Goal: Task Accomplishment & Management: Complete application form

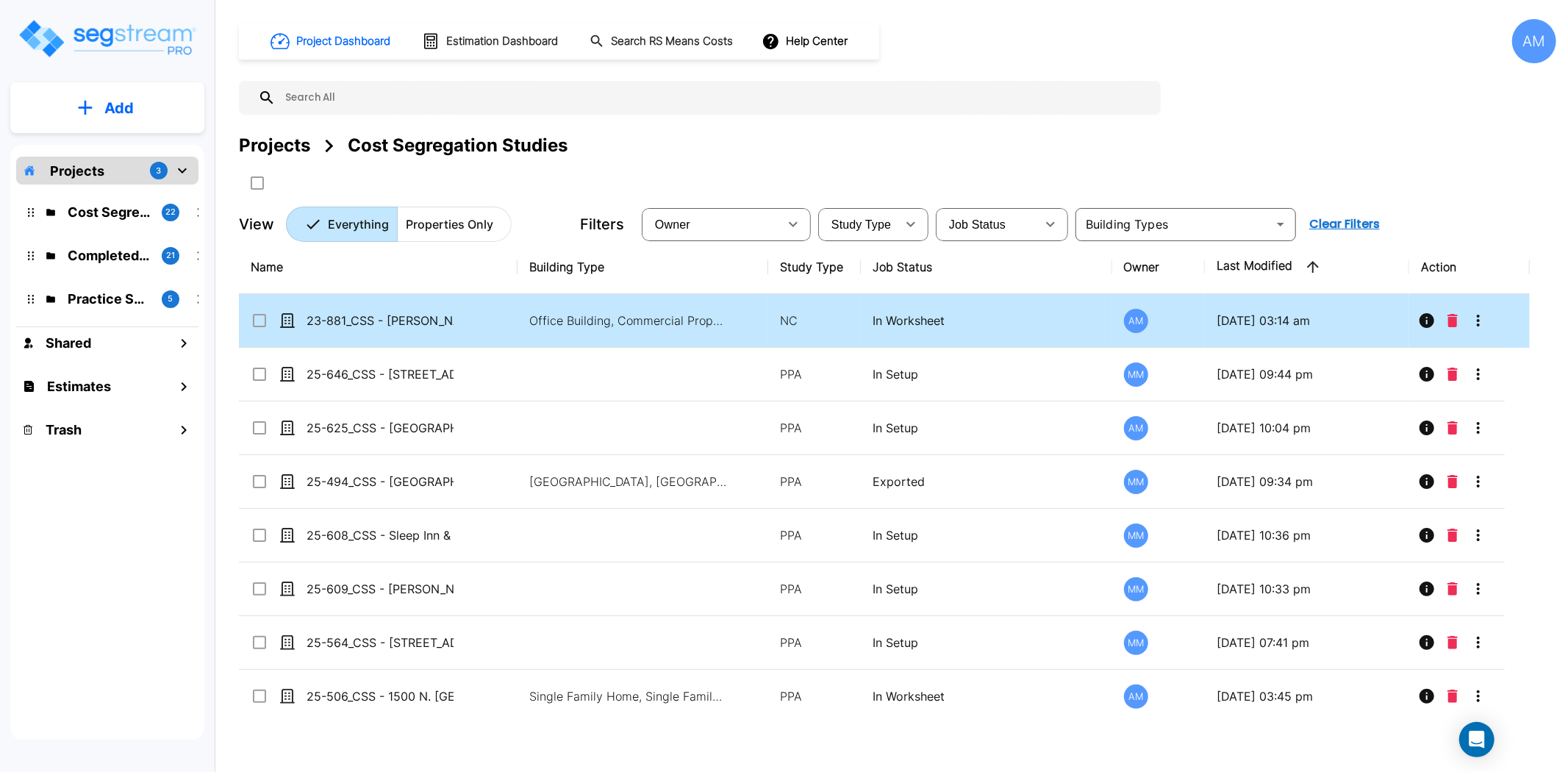
click at [423, 336] on td "23-881_CSS - [PERSON_NAME] Office Building (Renovation) [GEOGRAPHIC_DATA], [GEO…" at bounding box center [378, 321] width 278 height 54
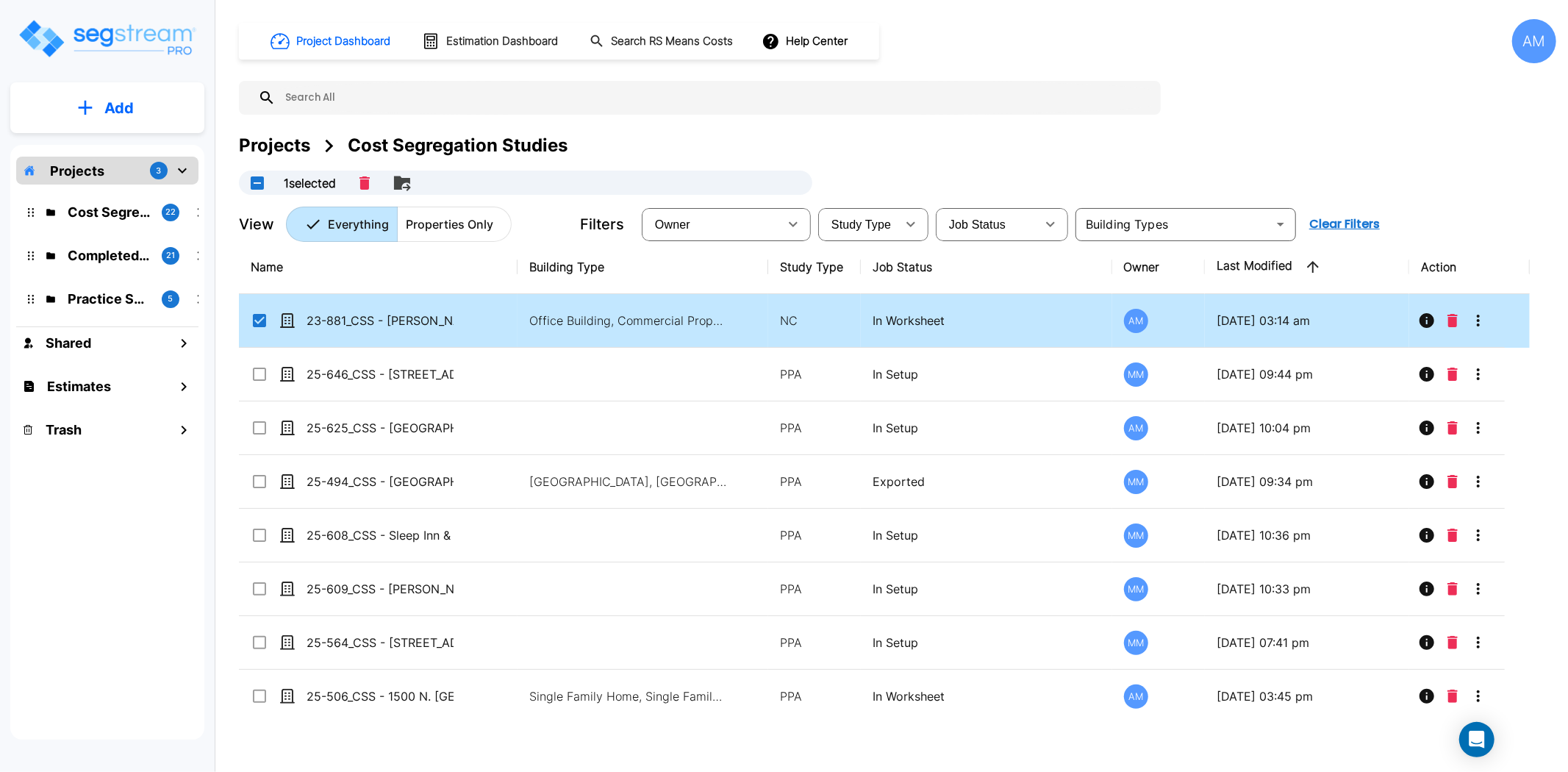
checkbox input "true"
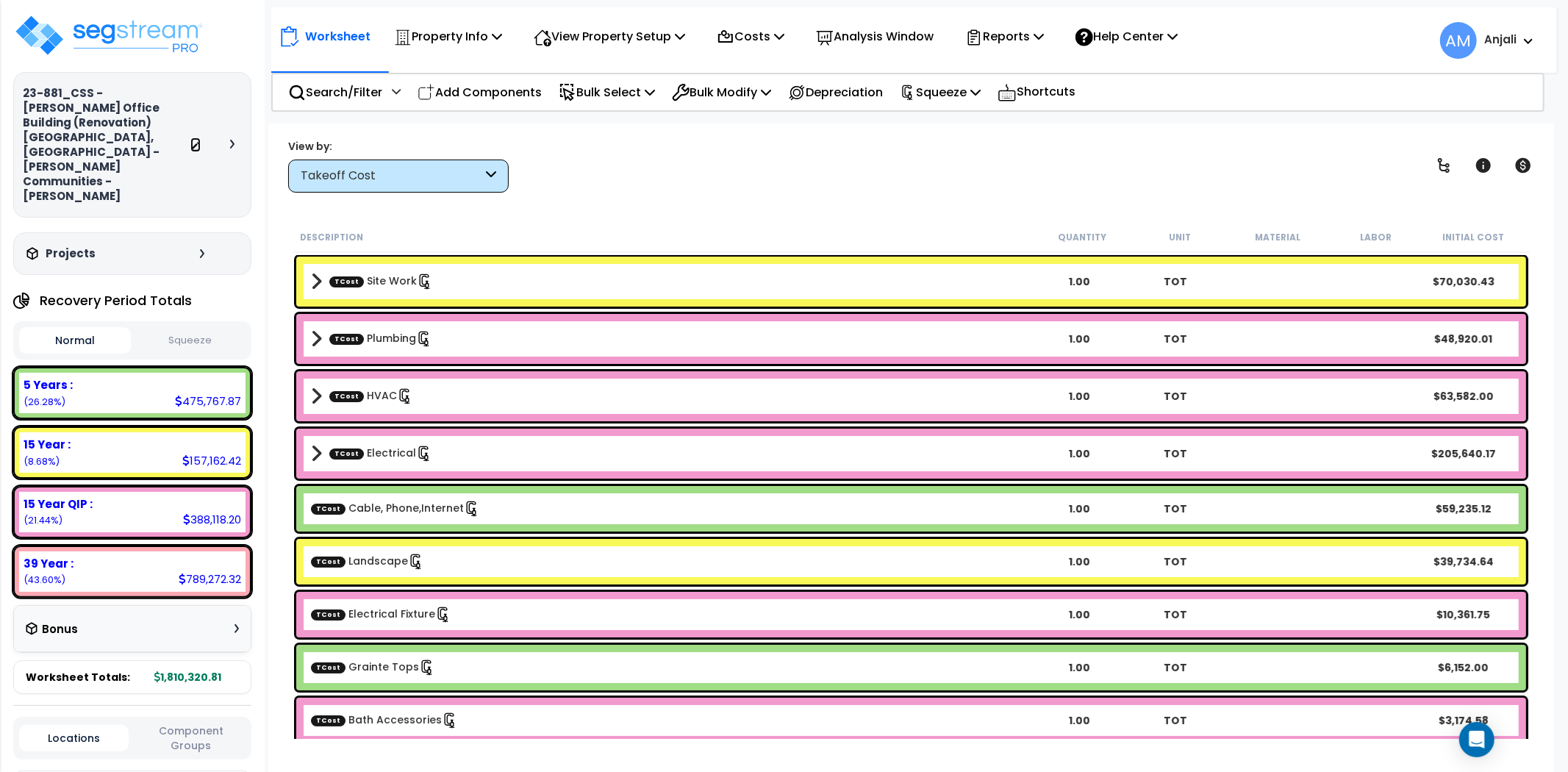
click at [201, 141] on icon at bounding box center [195, 146] width 10 height 10
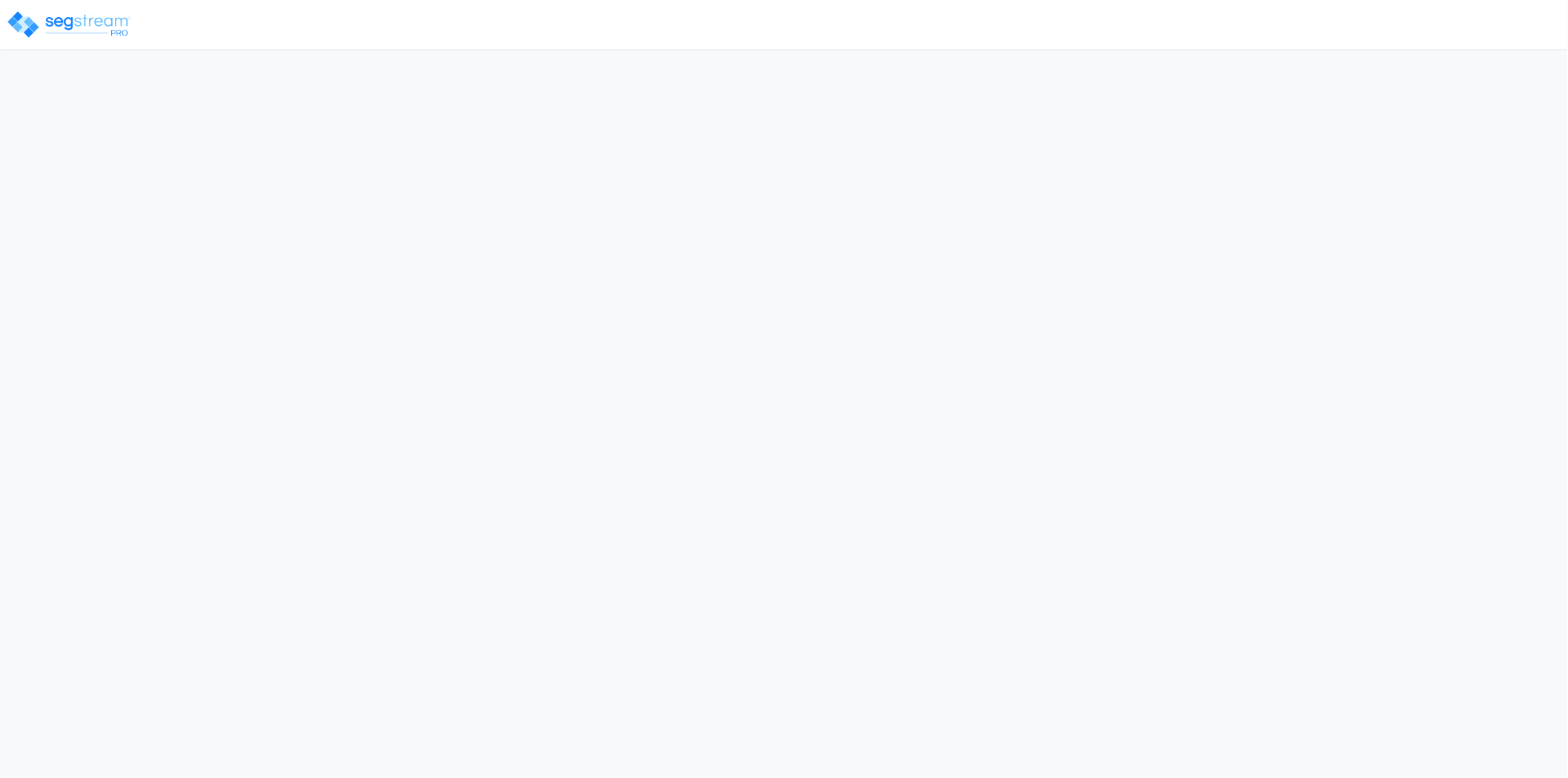
select select "2024"
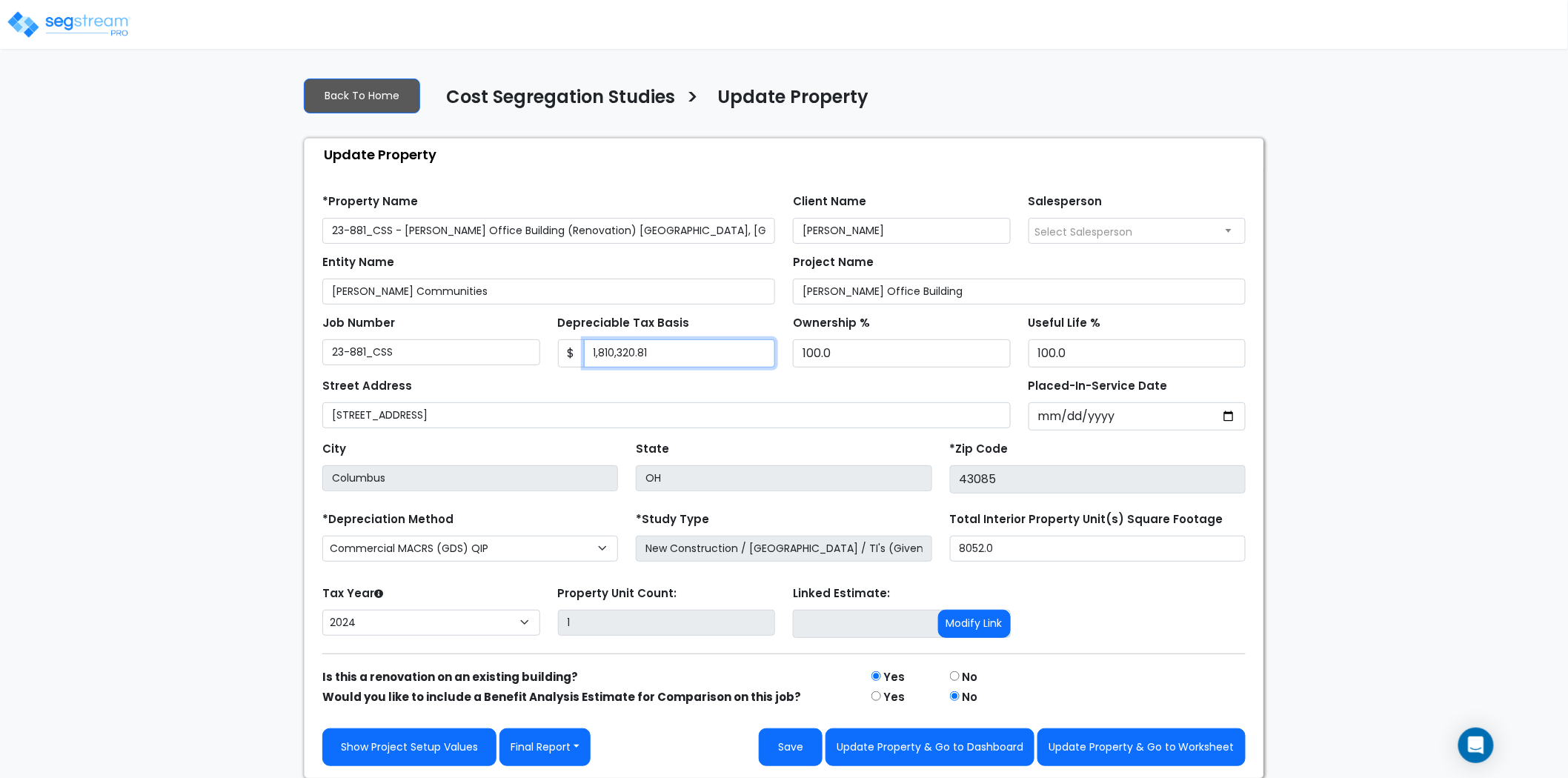
click at [659, 354] on input "1,810,320.81" at bounding box center [680, 354] width 192 height 28
drag, startPoint x: 659, startPoint y: 352, endPoint x: 593, endPoint y: 352, distance: 66.0
click at [593, 352] on input "1,810,320.81" at bounding box center [680, 354] width 192 height 28
paste input "text"
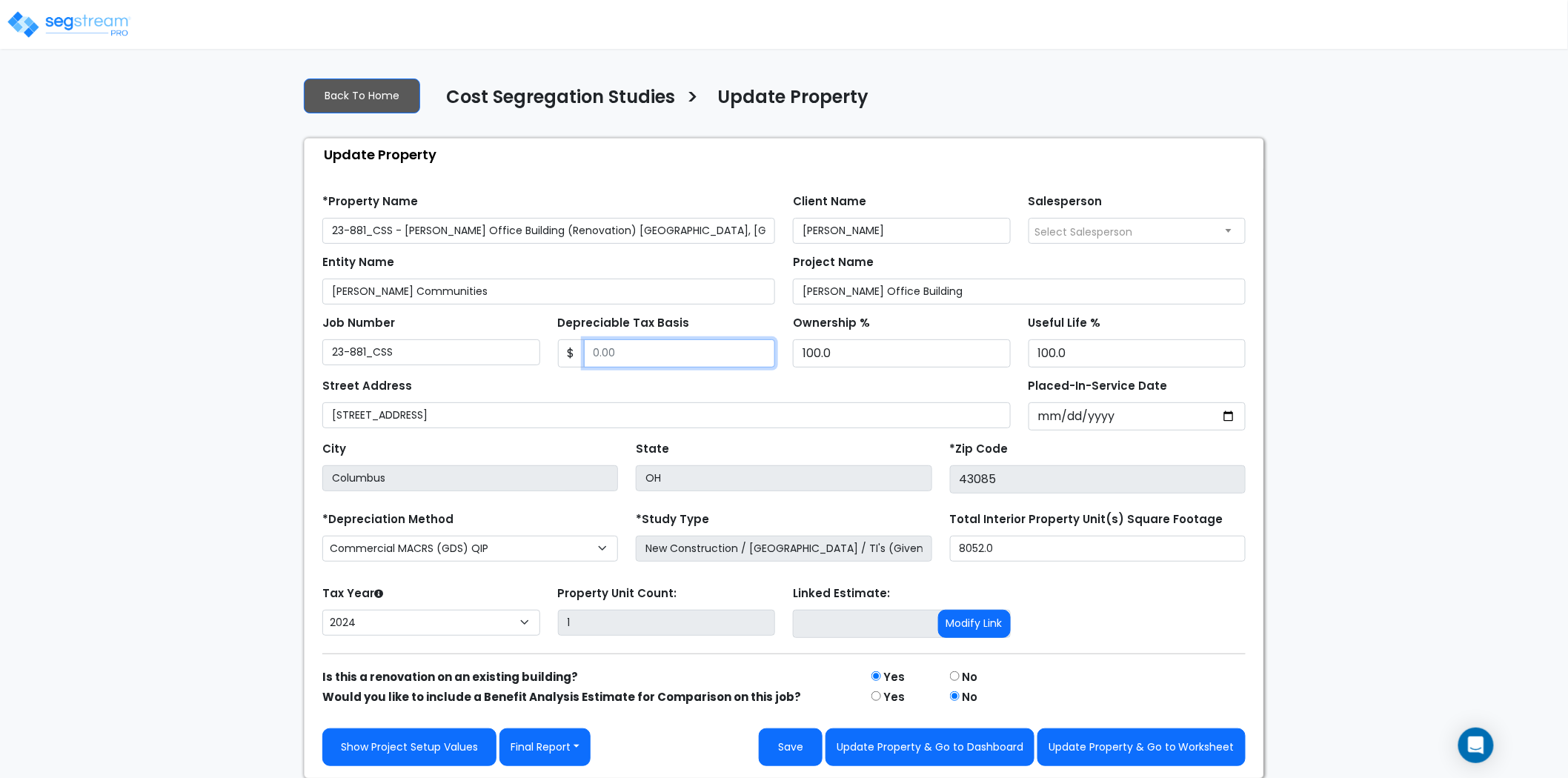
click at [673, 361] on input "Depreciable Tax Basis" at bounding box center [680, 354] width 192 height 28
paste input "text"
click at [673, 357] on input "Depreciable Tax Basis" at bounding box center [680, 354] width 192 height 28
paste input "text"
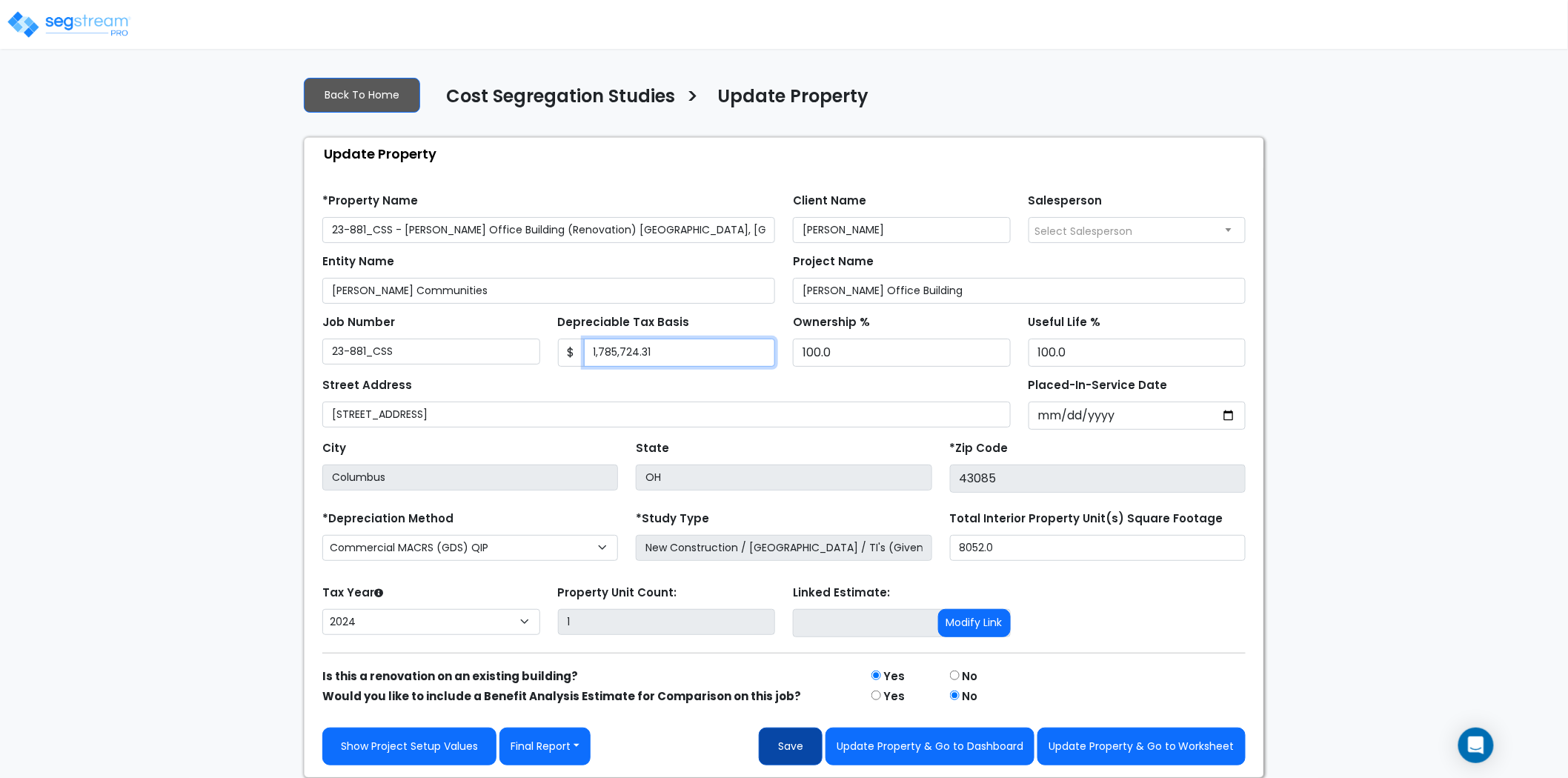
type input "1,785,724.31"
click at [803, 749] on button "Save" at bounding box center [790, 747] width 64 height 38
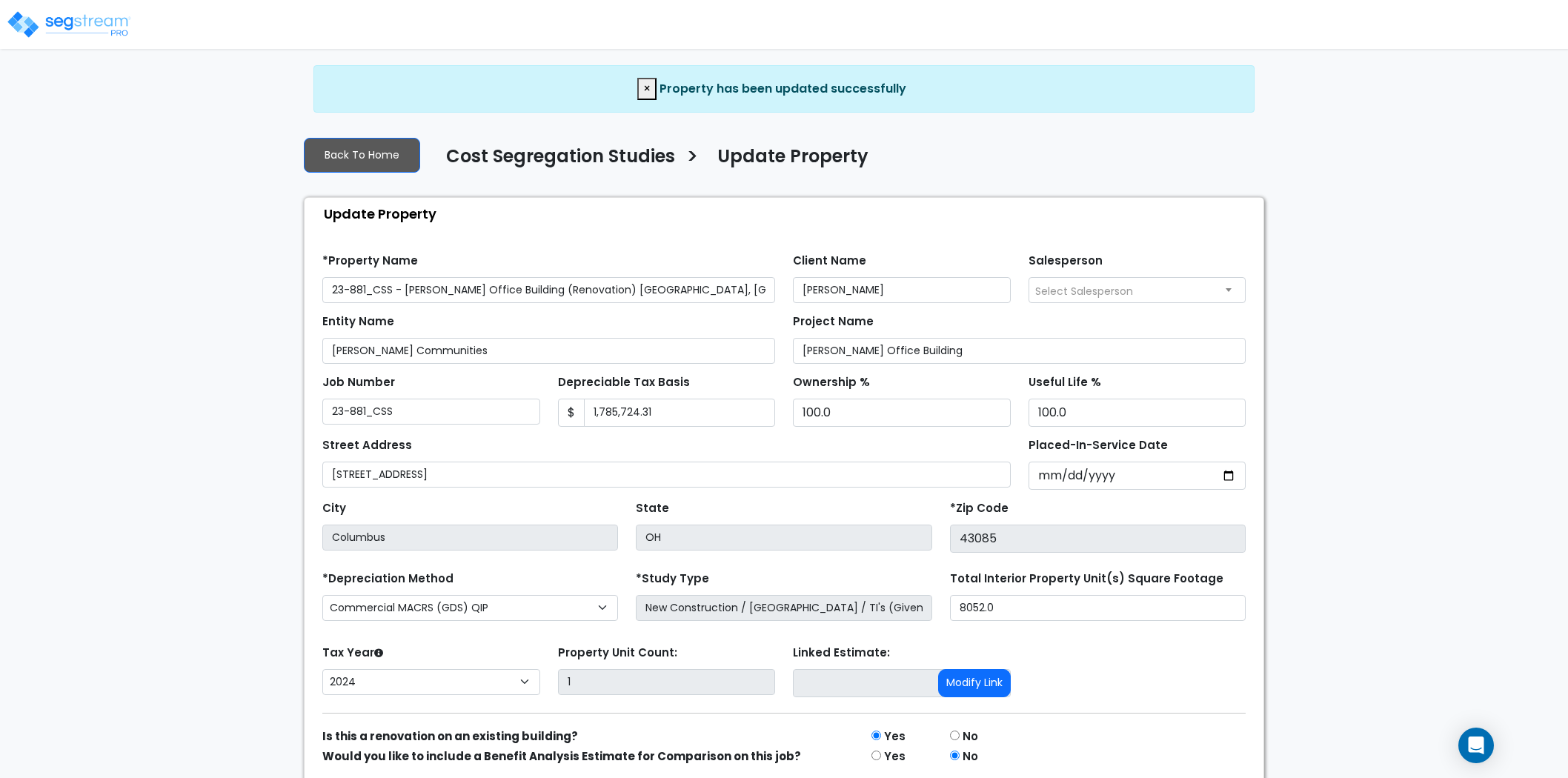
select select "2024"
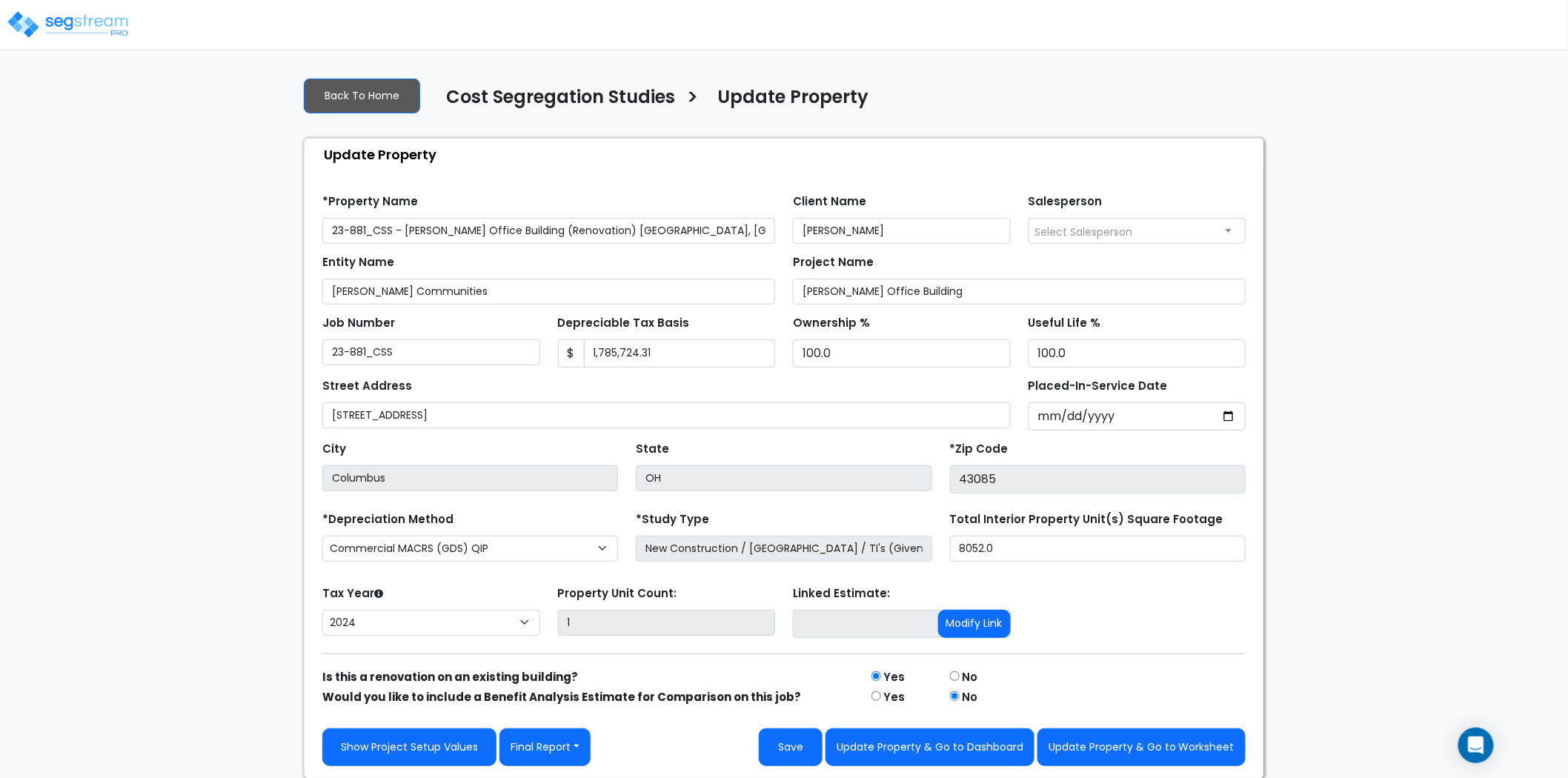
scroll to position [2, 0]
click at [1130, 740] on button "Update Property & Go to Worksheet" at bounding box center [1142, 747] width 209 height 38
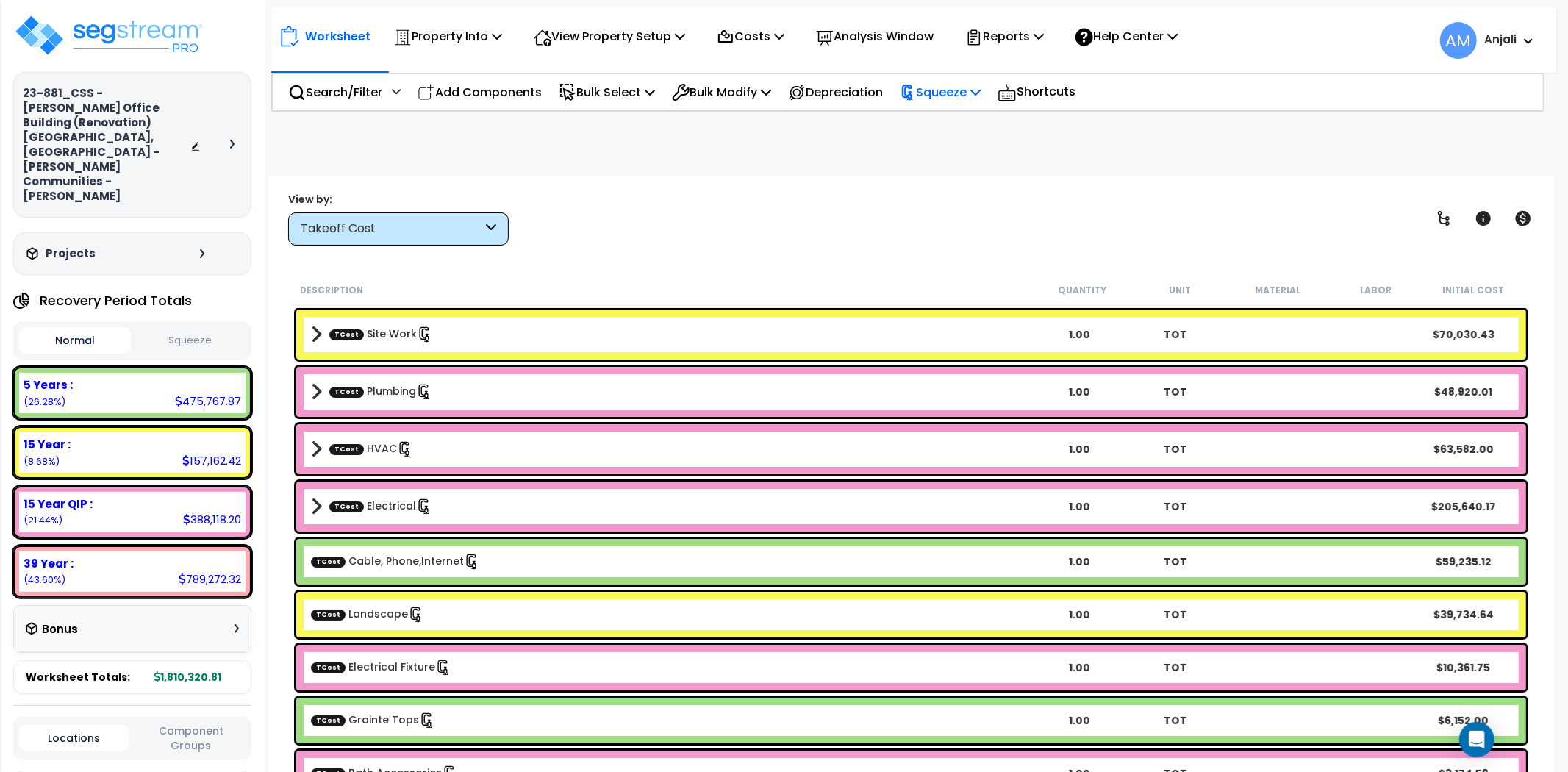
click at [943, 99] on p "Squeeze" at bounding box center [940, 93] width 81 height 20
click at [949, 122] on link "Re-squeeze" at bounding box center [964, 125] width 145 height 30
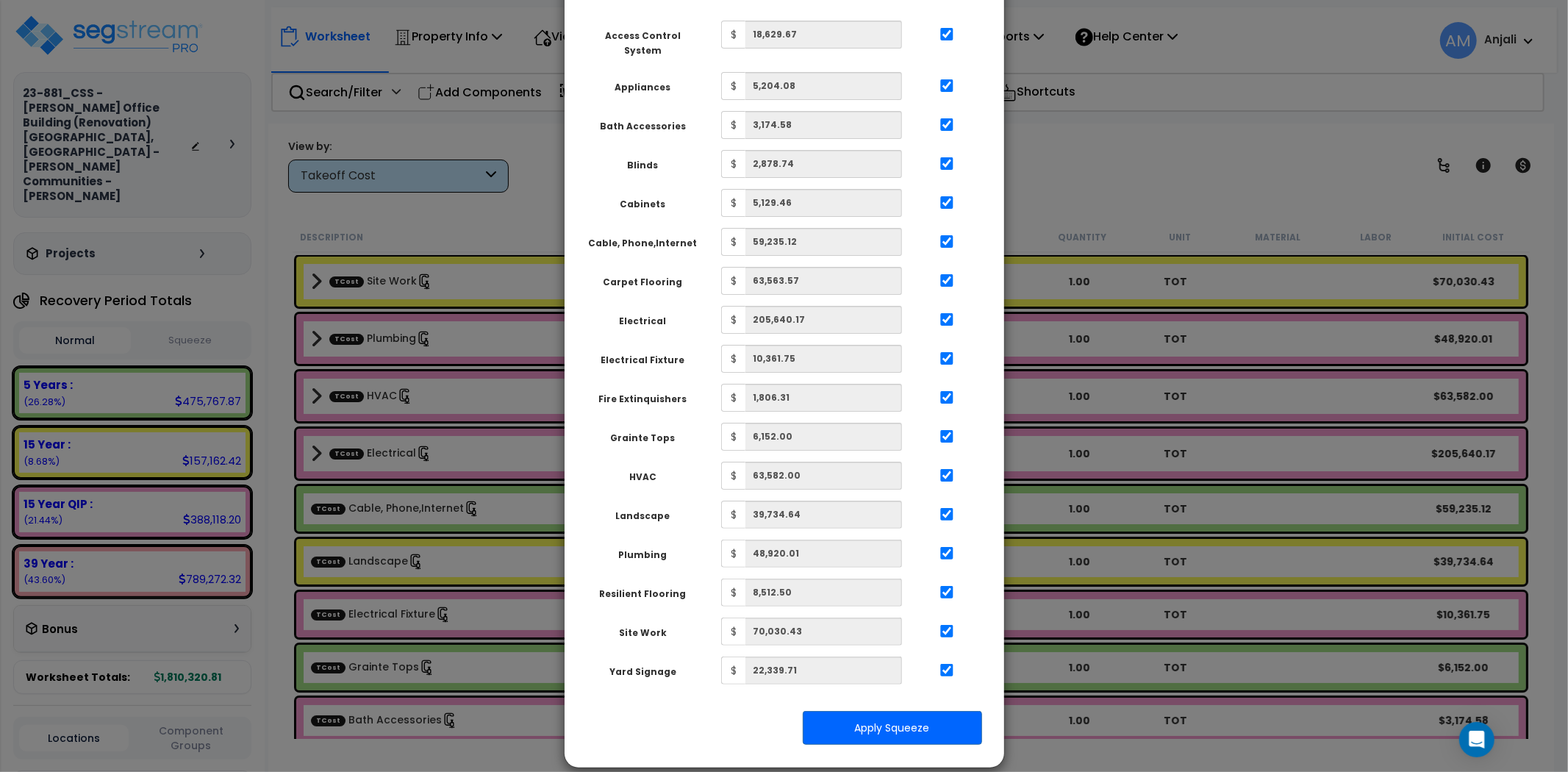
scroll to position [88, 0]
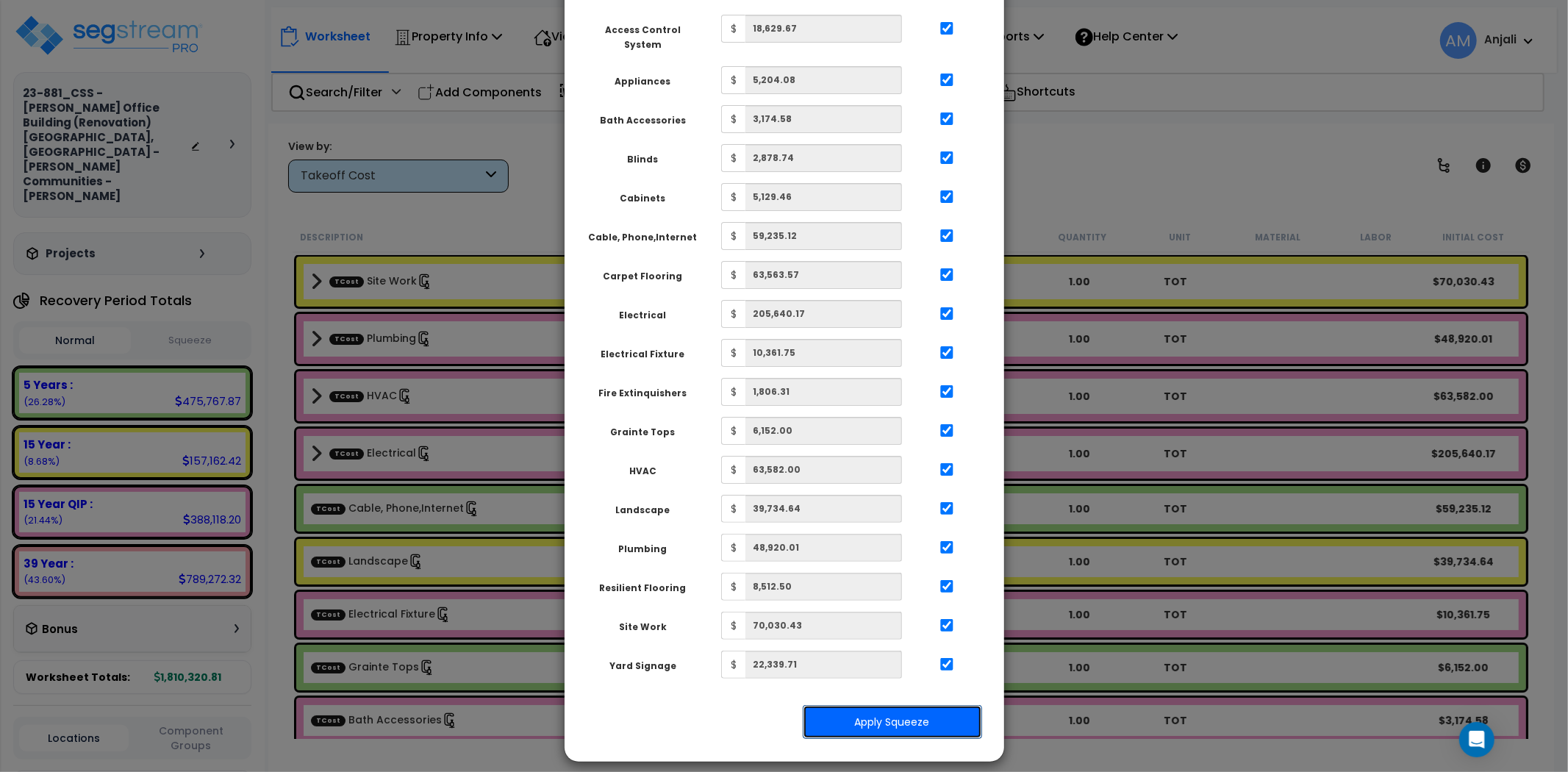
click at [890, 709] on button "Apply Squeeze" at bounding box center [892, 721] width 180 height 33
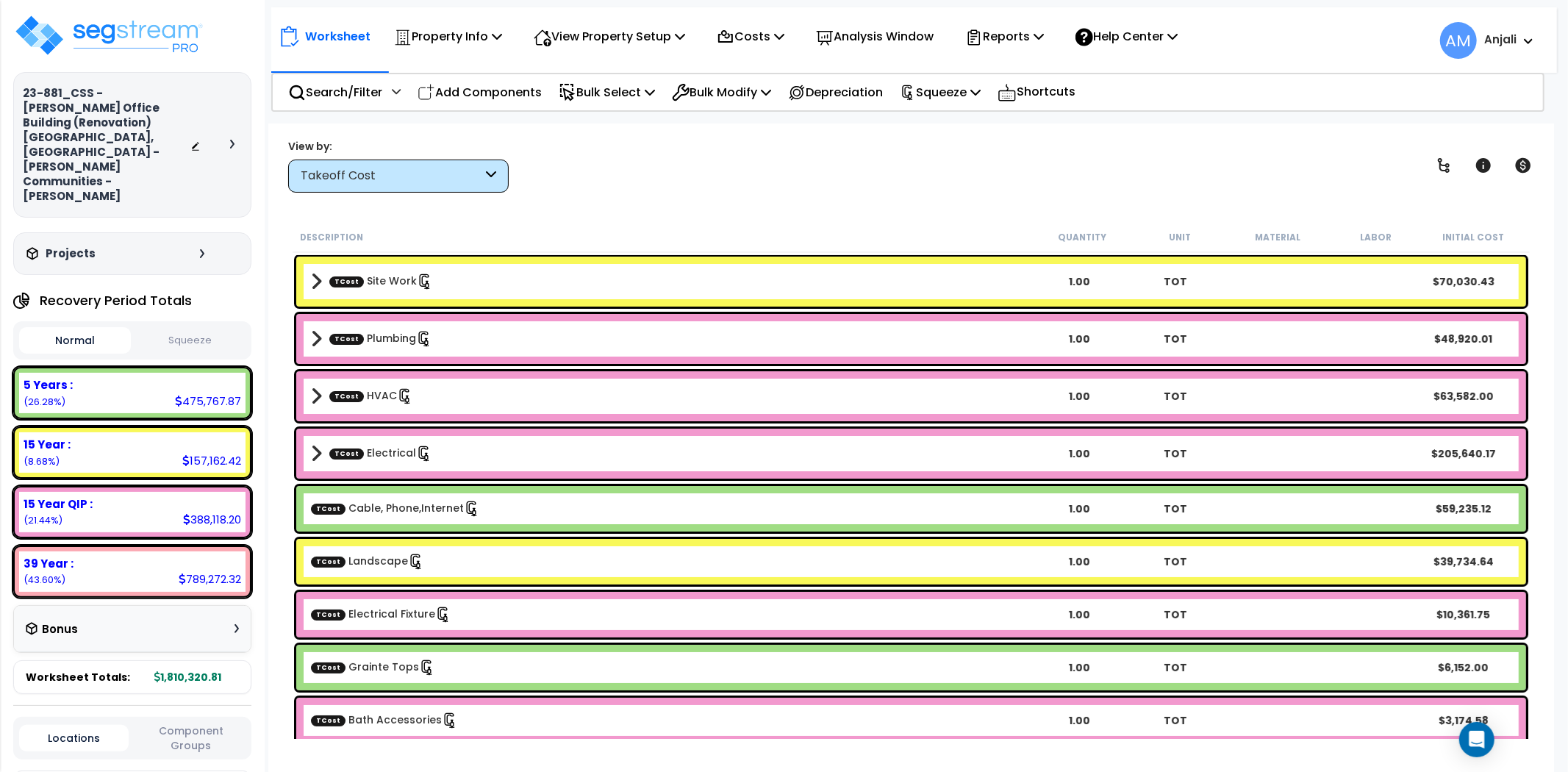
click at [201, 328] on button "Squeeze" at bounding box center [191, 341] width 112 height 26
click at [69, 328] on button "Normal" at bounding box center [75, 341] width 112 height 26
click at [642, 47] on p "View Property Setup" at bounding box center [609, 37] width 152 height 20
click at [618, 94] on link "View Questionnaire" at bounding box center [599, 101] width 145 height 30
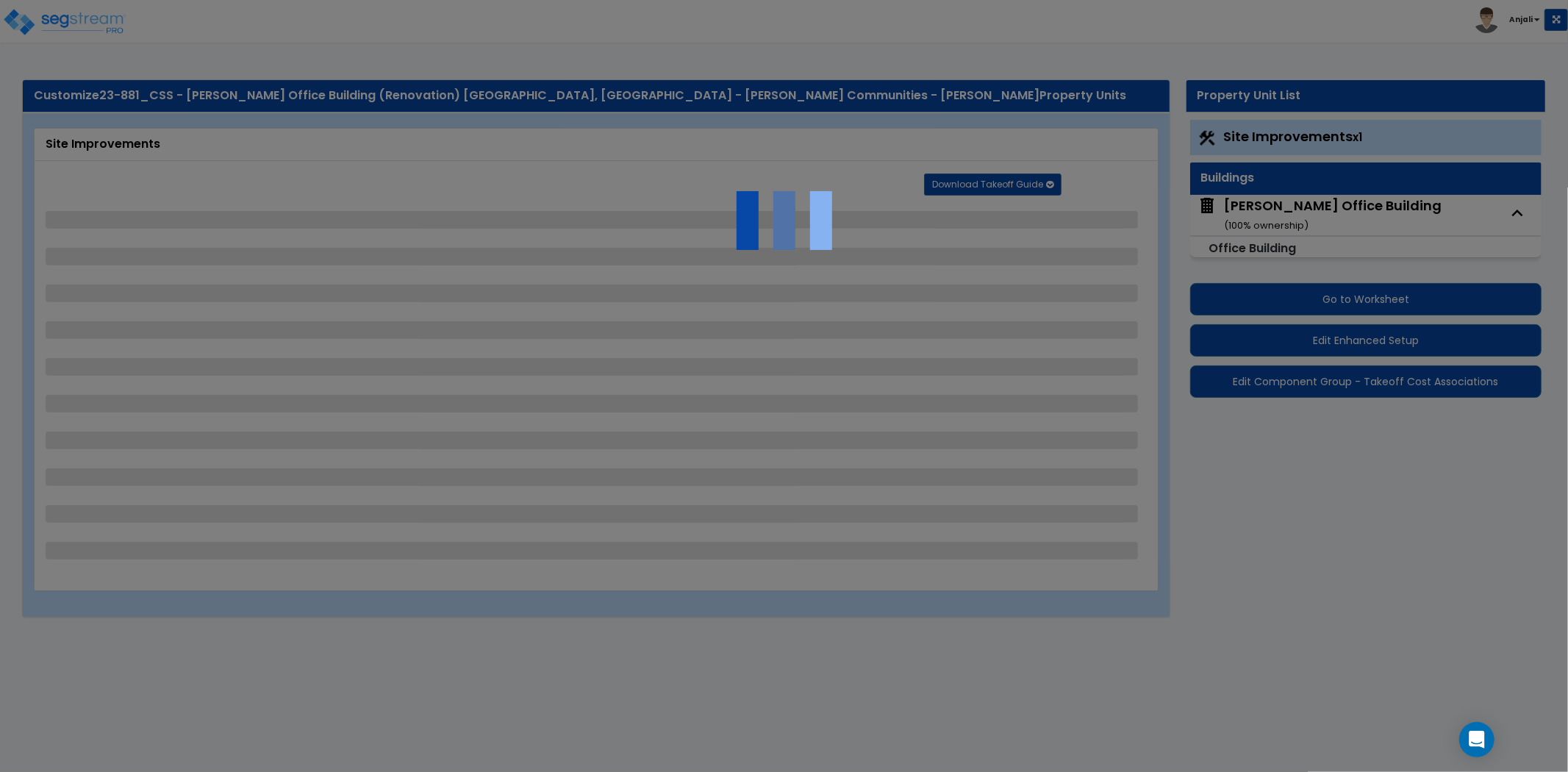
select select "2"
select select "1"
select select "4"
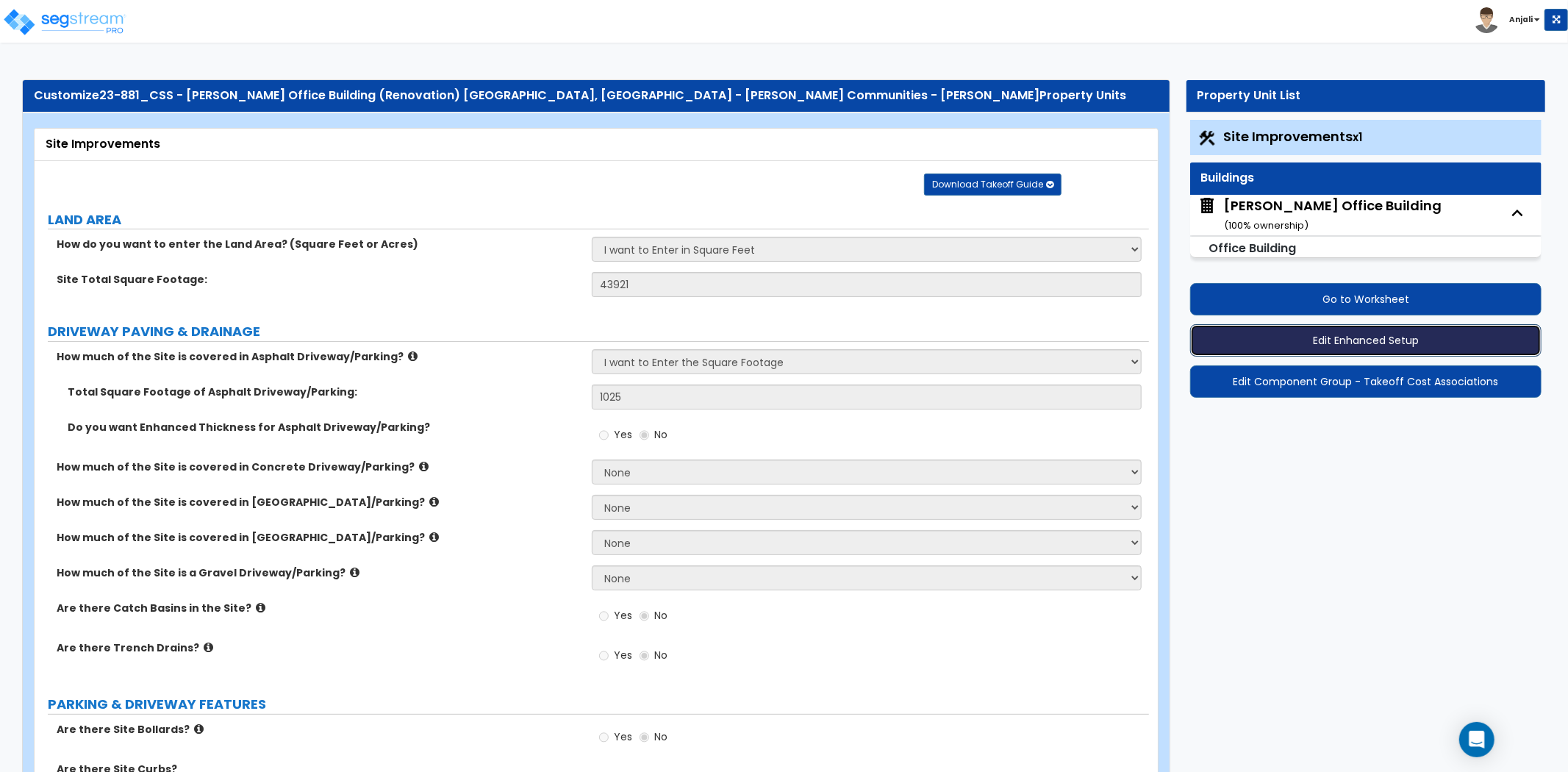
click at [1344, 342] on button "Edit Enhanced Setup" at bounding box center [1366, 341] width 352 height 33
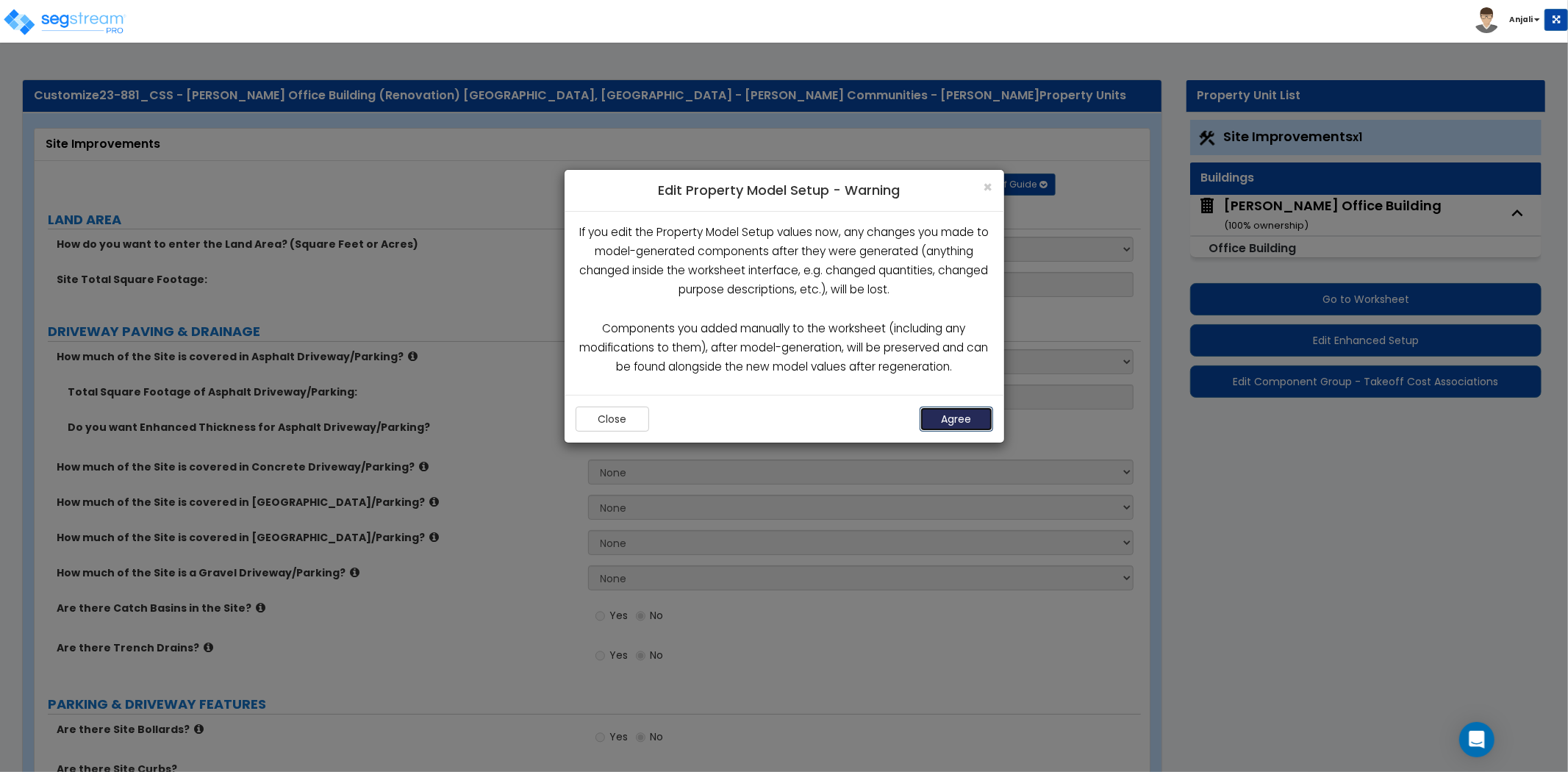
click at [947, 416] on button "Agree" at bounding box center [956, 419] width 74 height 25
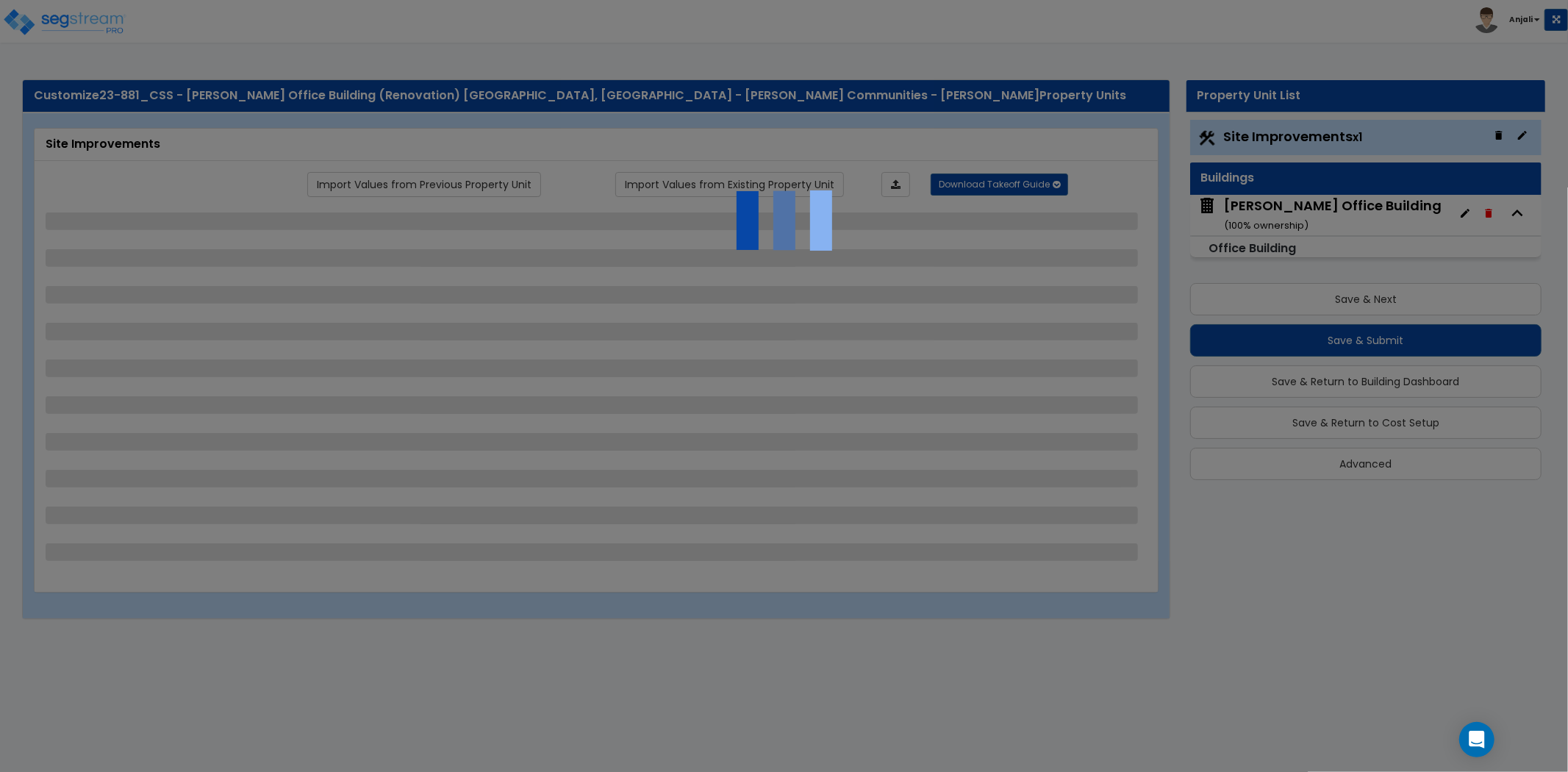
select select "2"
select select "1"
select select "4"
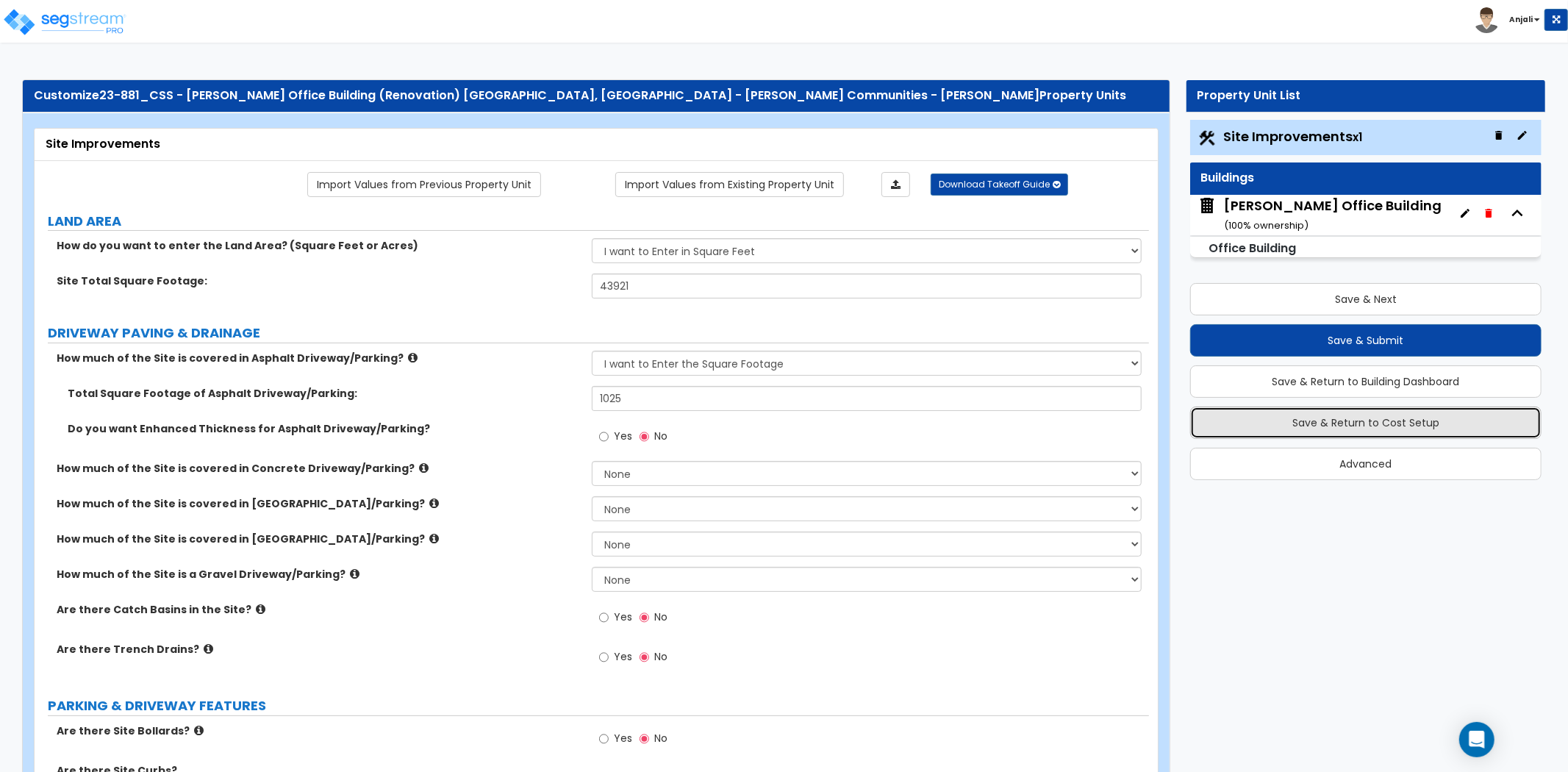
click at [1402, 425] on button "Save & Return to Cost Setup" at bounding box center [1366, 423] width 352 height 33
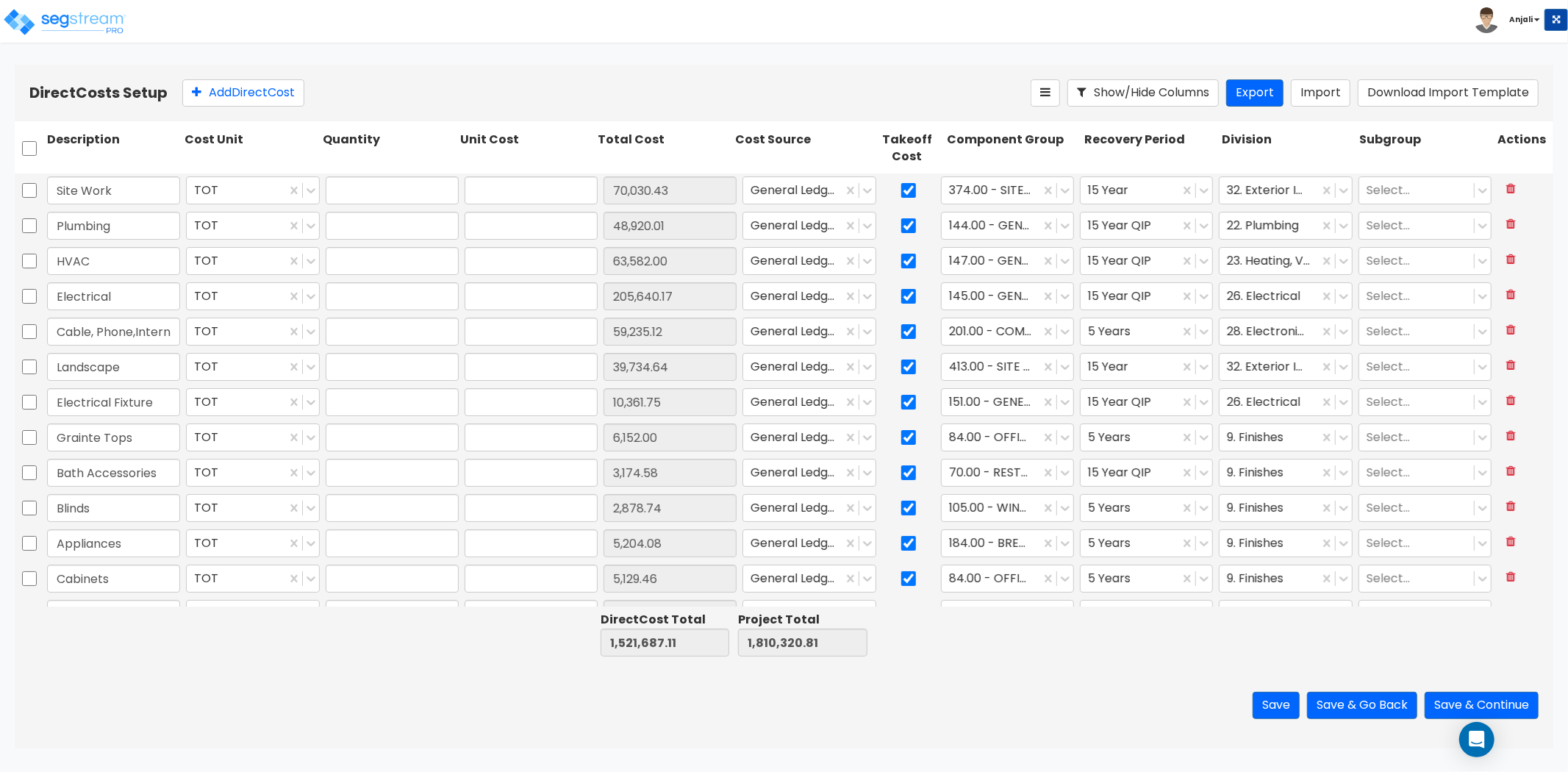
type input "1.00"
type input "70,030.43"
type input "1.00"
type input "48,920.01"
type input "1.00"
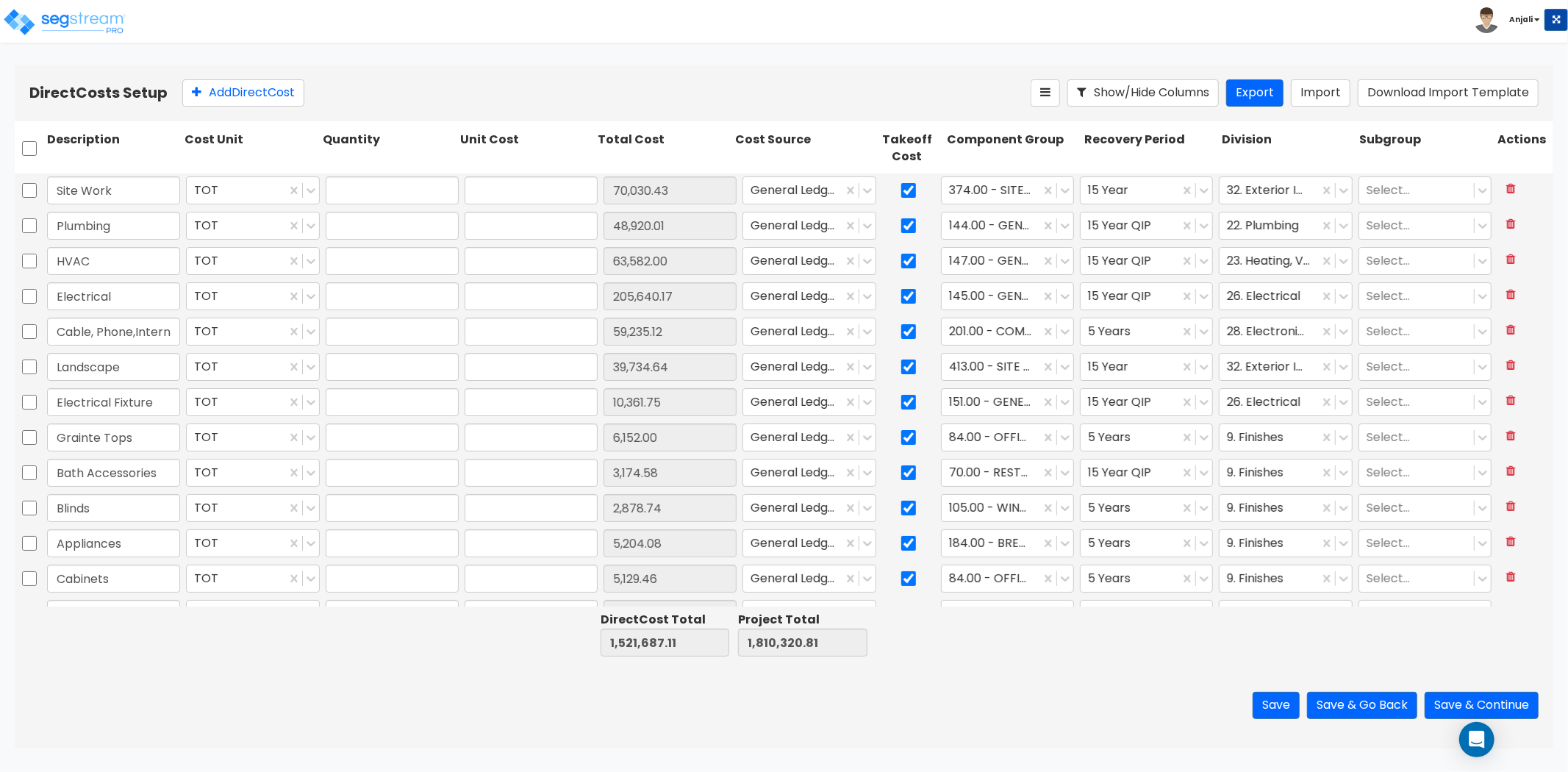
type input "63,582.00"
type input "1.00"
type input "205,640.17"
type input "1.00"
type input "59,235.12"
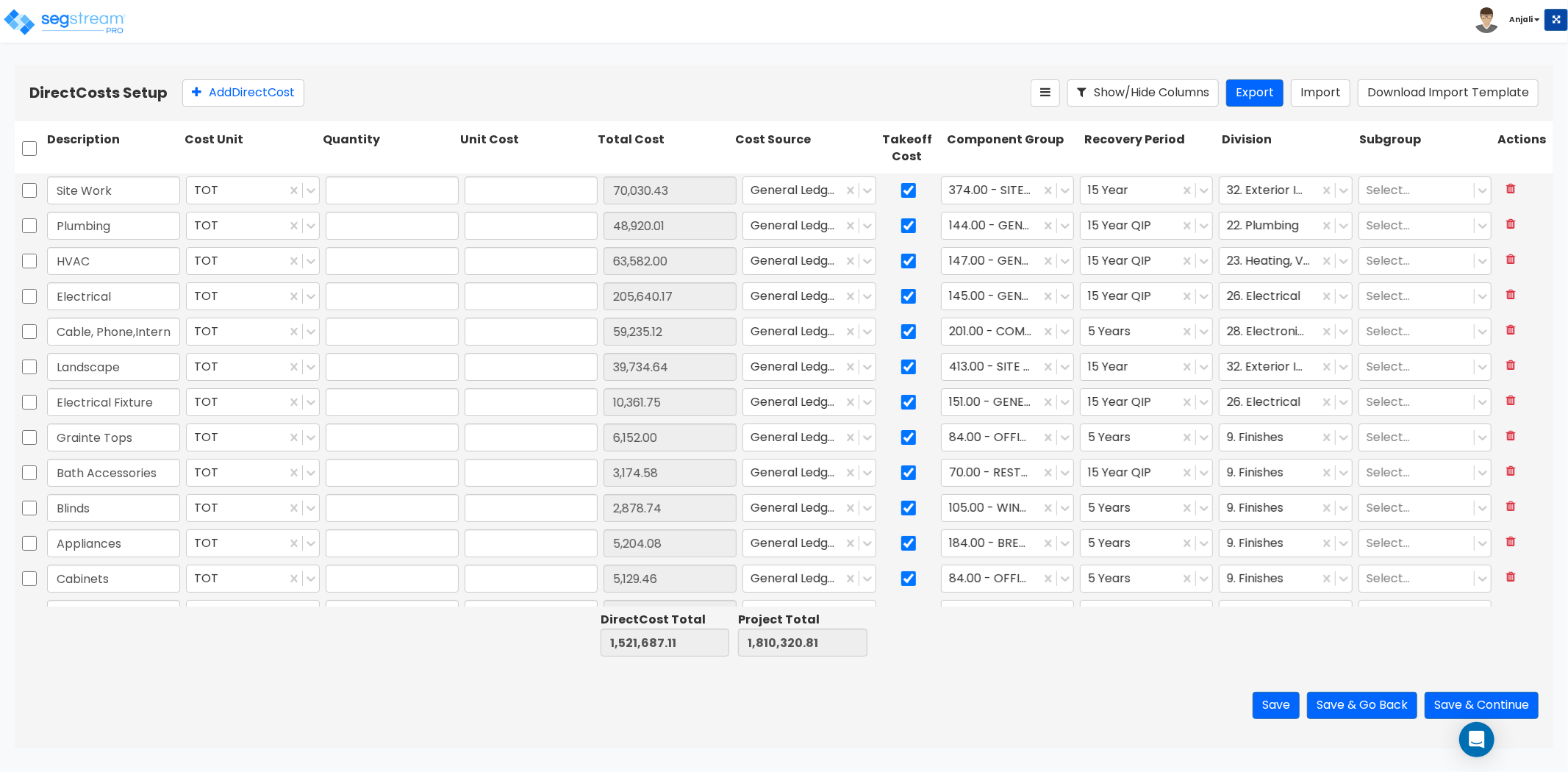
type input "1.00"
type input "39,734.64"
type input "1.00"
type input "10,361.75"
type input "1.00"
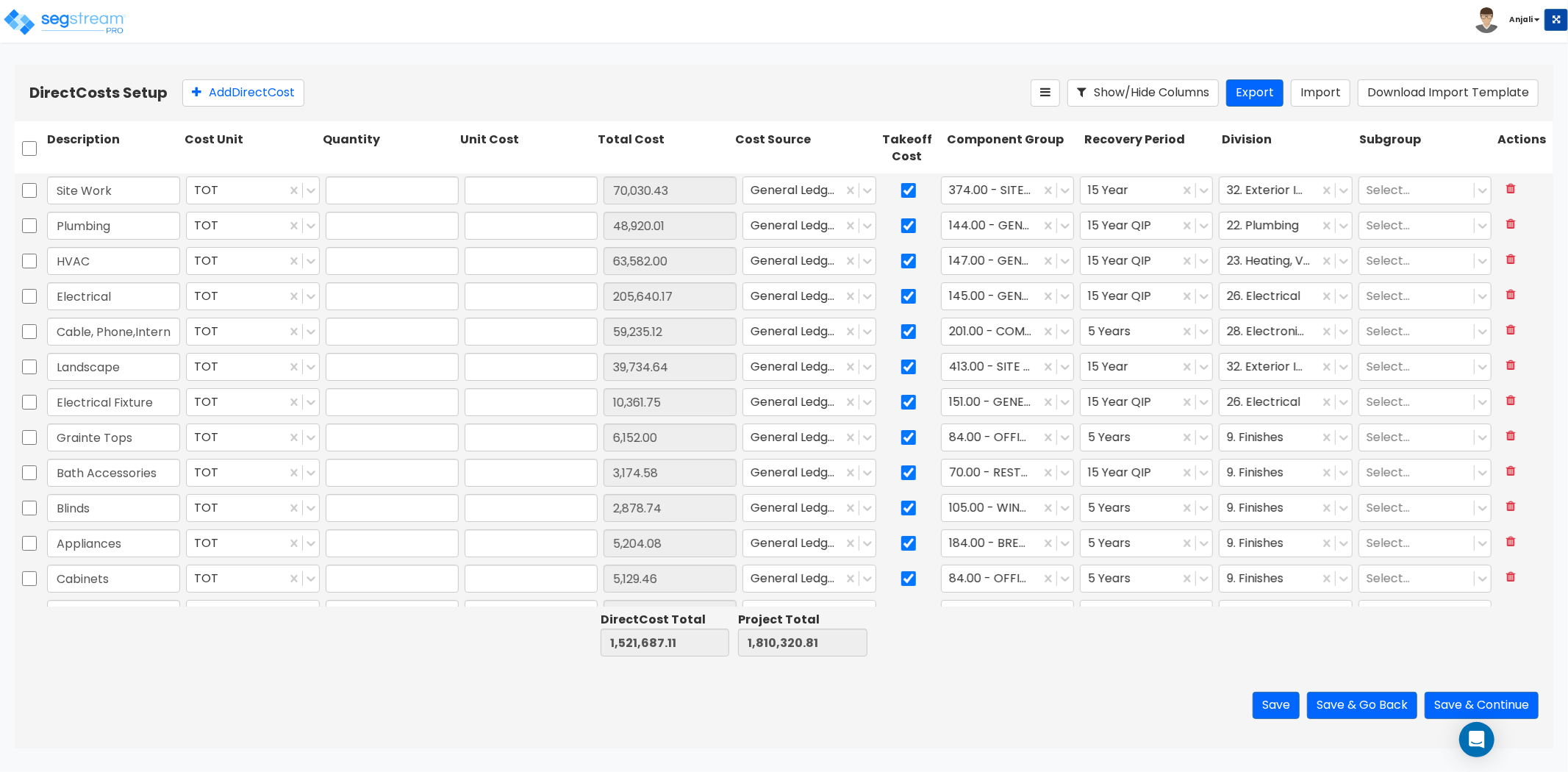
type input "6,152.00"
type input "1.00"
type input "3,174.58"
type input "1.00"
type input "2,878.74"
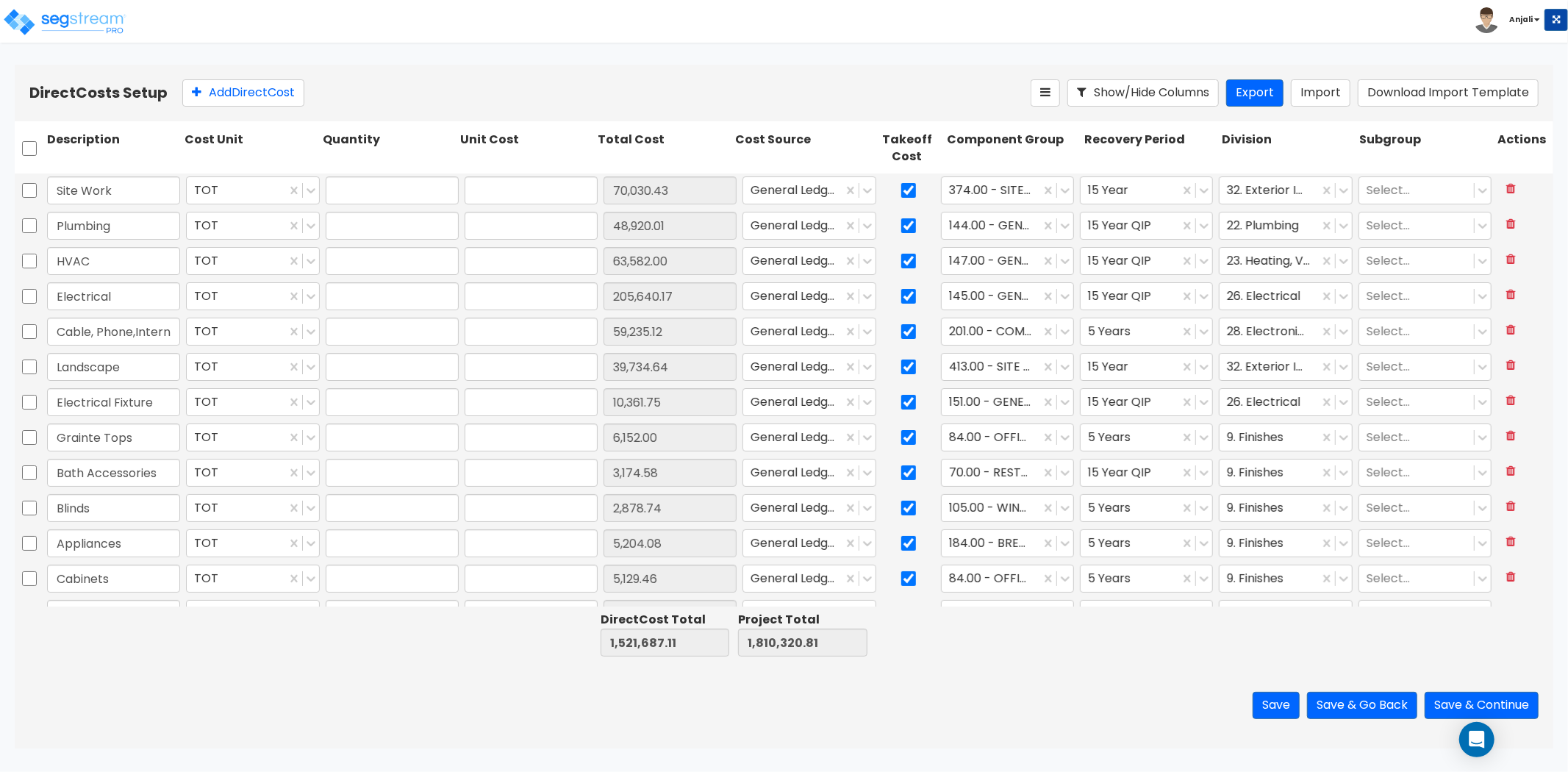
type input "1.00"
type input "5,204.08"
type input "1.00"
type input "5,129.46"
type input "1.00"
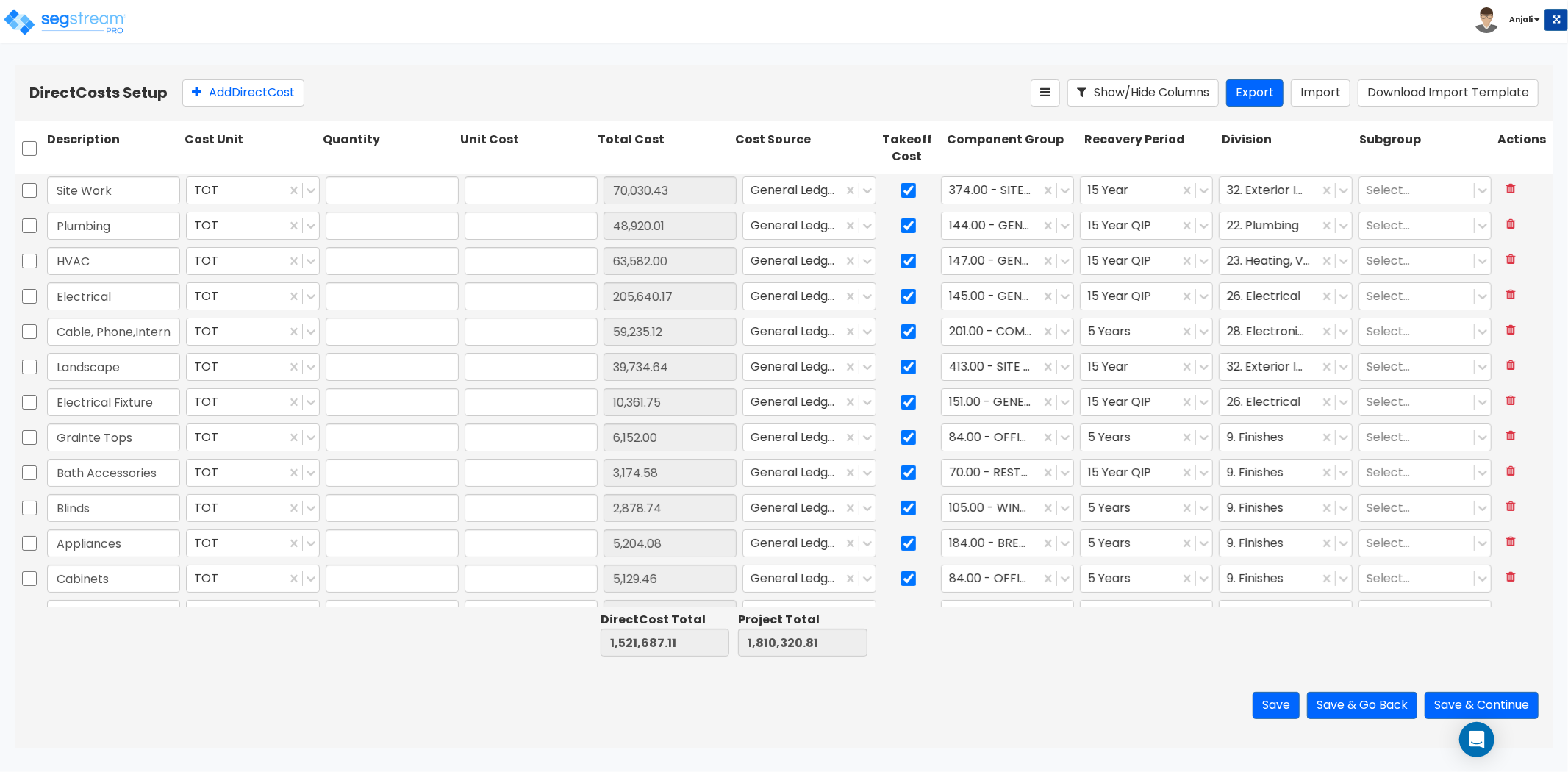
type input "63,563.57"
type input "1.00"
type input "8,512.50"
type input "1.00"
type input "1,806.31"
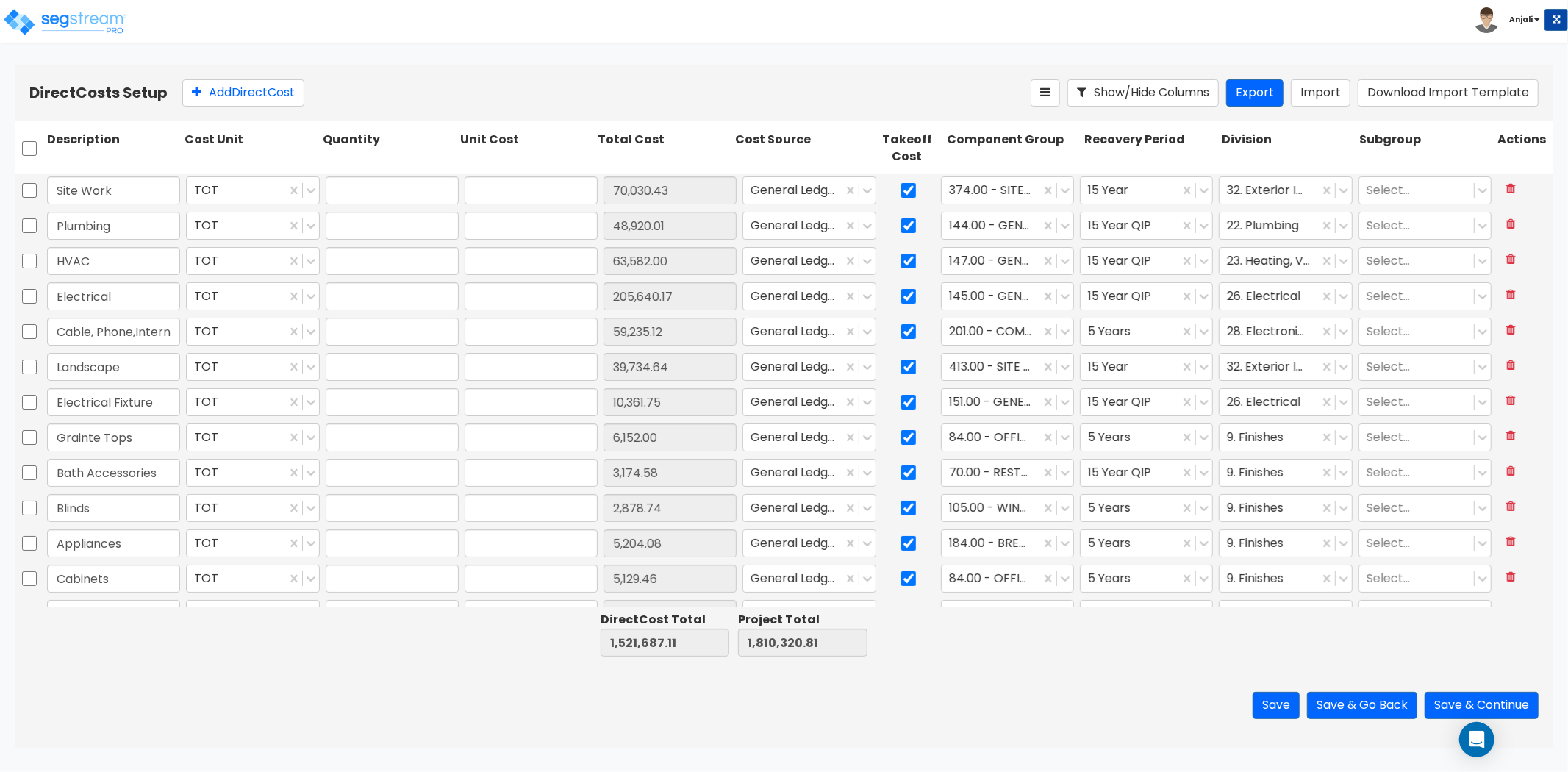
type input "1.00"
type input "18,629.67"
type input "1.00"
type input "22,339.71"
type input "1.00"
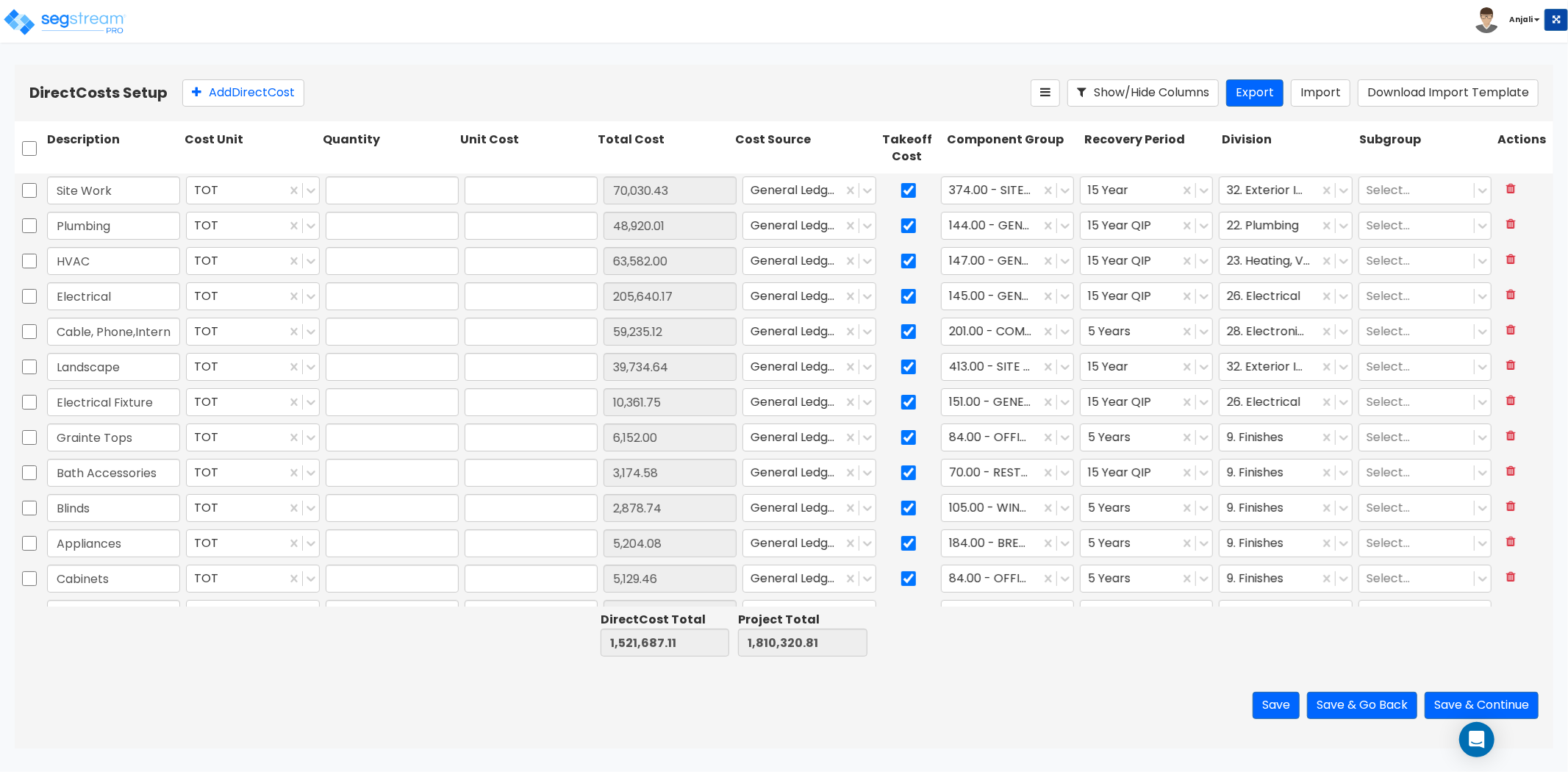
type input "223,359.95"
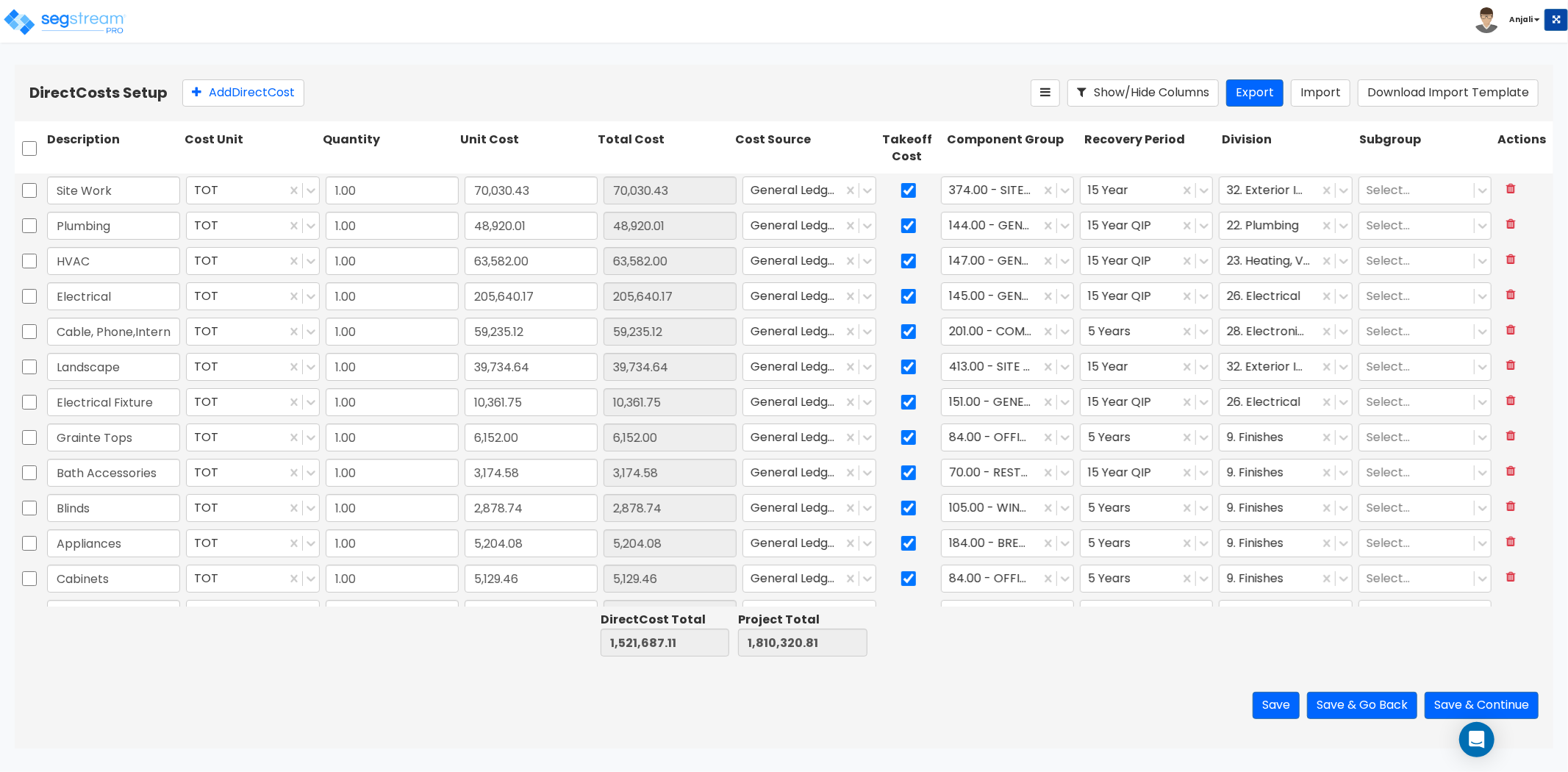
scroll to position [238, 0]
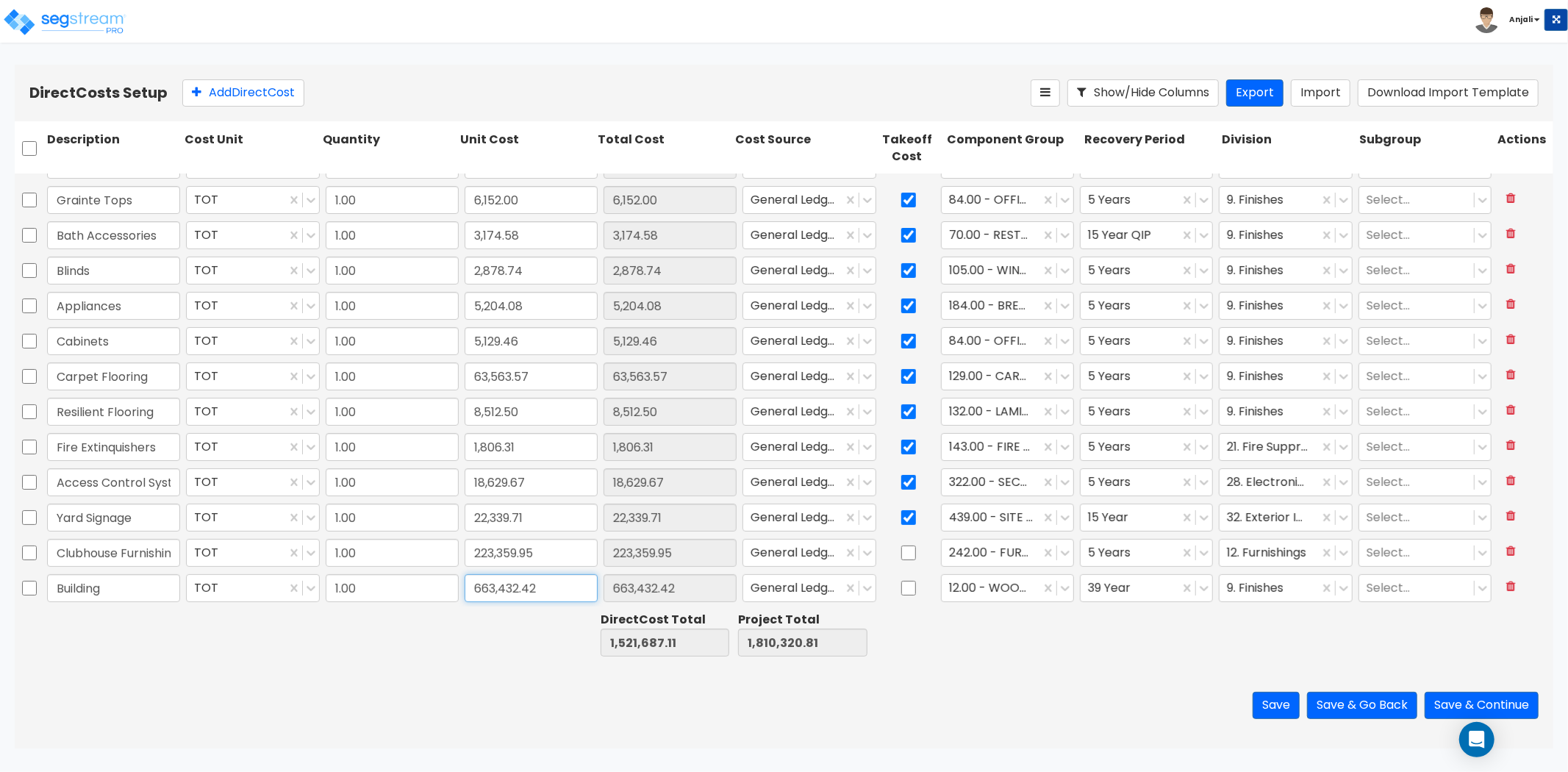
click at [542, 583] on input "663,432.42" at bounding box center [530, 588] width 133 height 28
type input "0"
click at [458, 672] on div "Save Save & Go Back Save & Continue" at bounding box center [784, 706] width 1538 height 86
type input "0.00"
click at [538, 588] on input "0" at bounding box center [530, 588] width 133 height 28
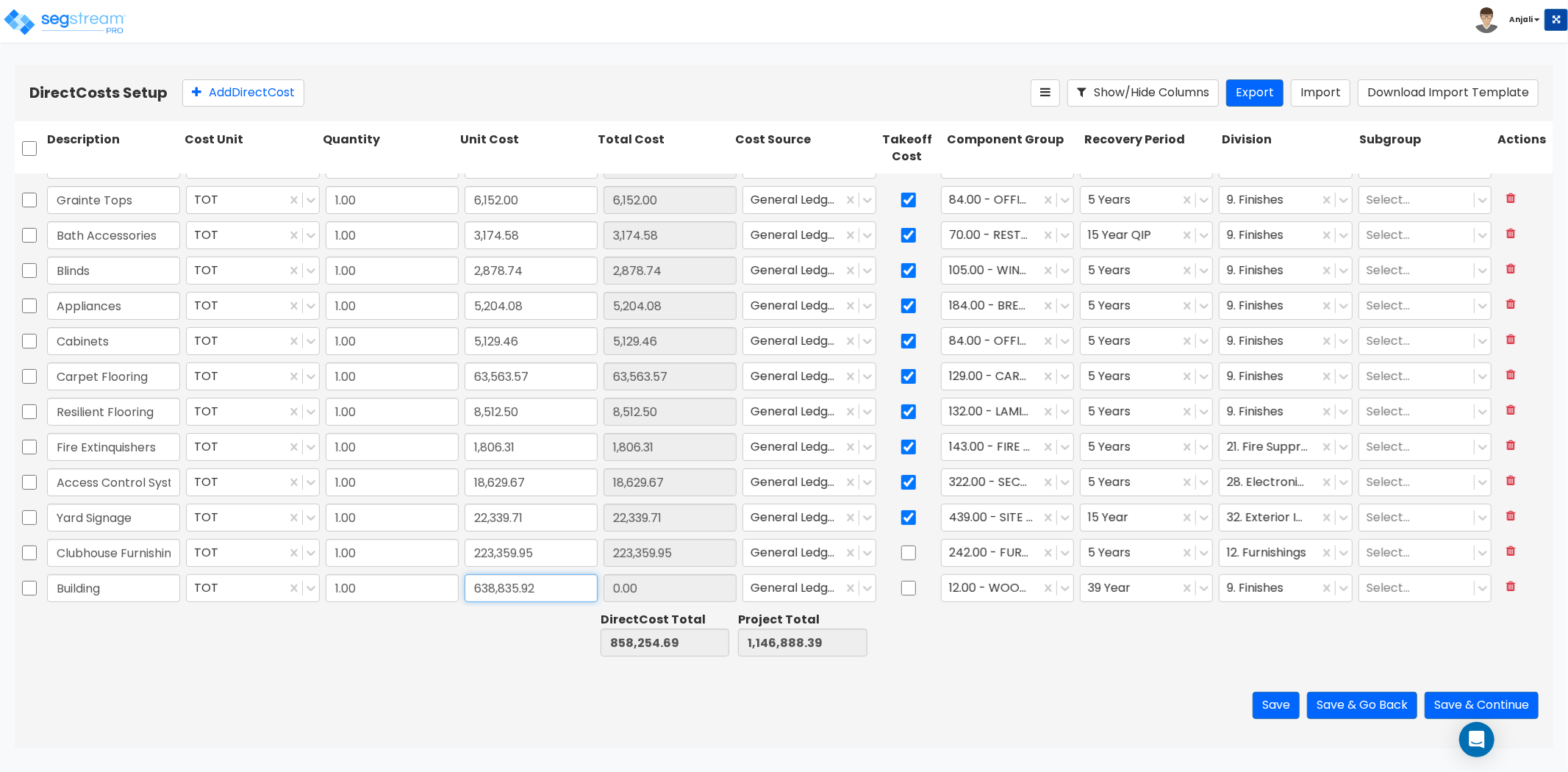
type input "638,835.92"
click at [466, 679] on div "Save Save & Go Back Save & Continue" at bounding box center [784, 706] width 1538 height 86
type input "638,835.92"
click at [1441, 708] on button "Save & Continue" at bounding box center [1482, 705] width 114 height 27
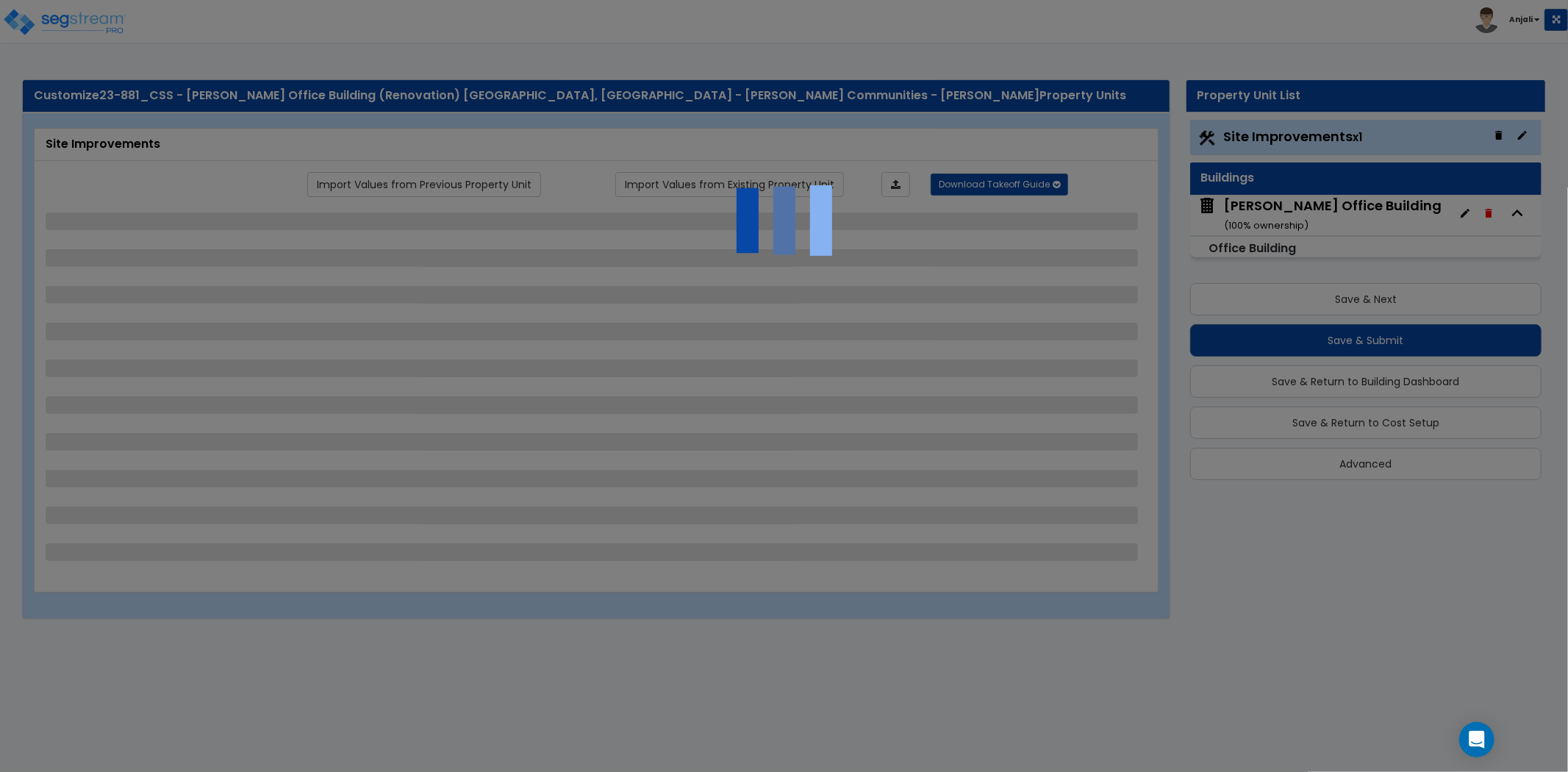
select select "2"
select select "1"
select select "4"
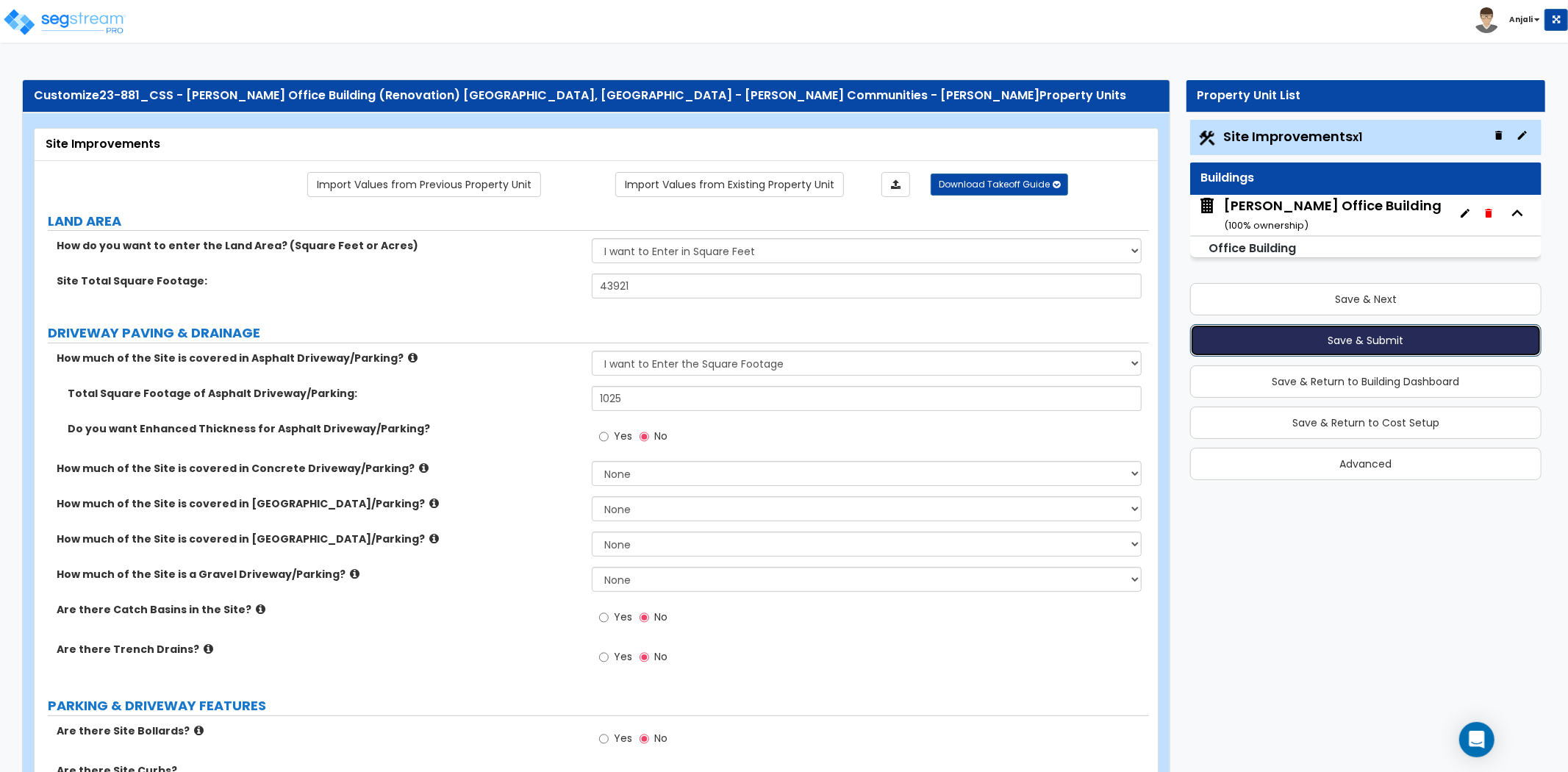
click at [1298, 349] on button "Save & Submit" at bounding box center [1366, 341] width 352 height 33
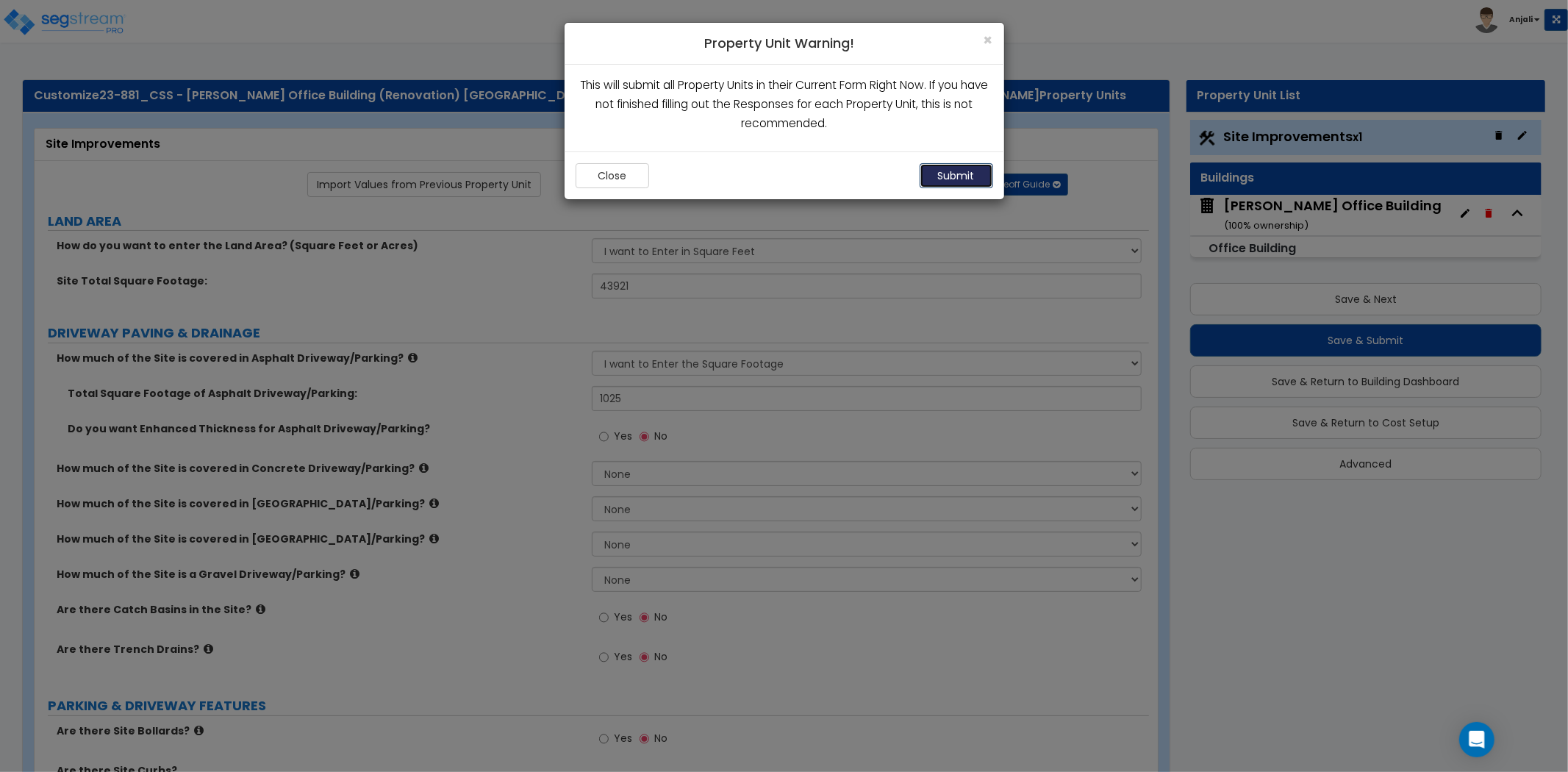
click at [957, 177] on button "Submit" at bounding box center [956, 176] width 74 height 25
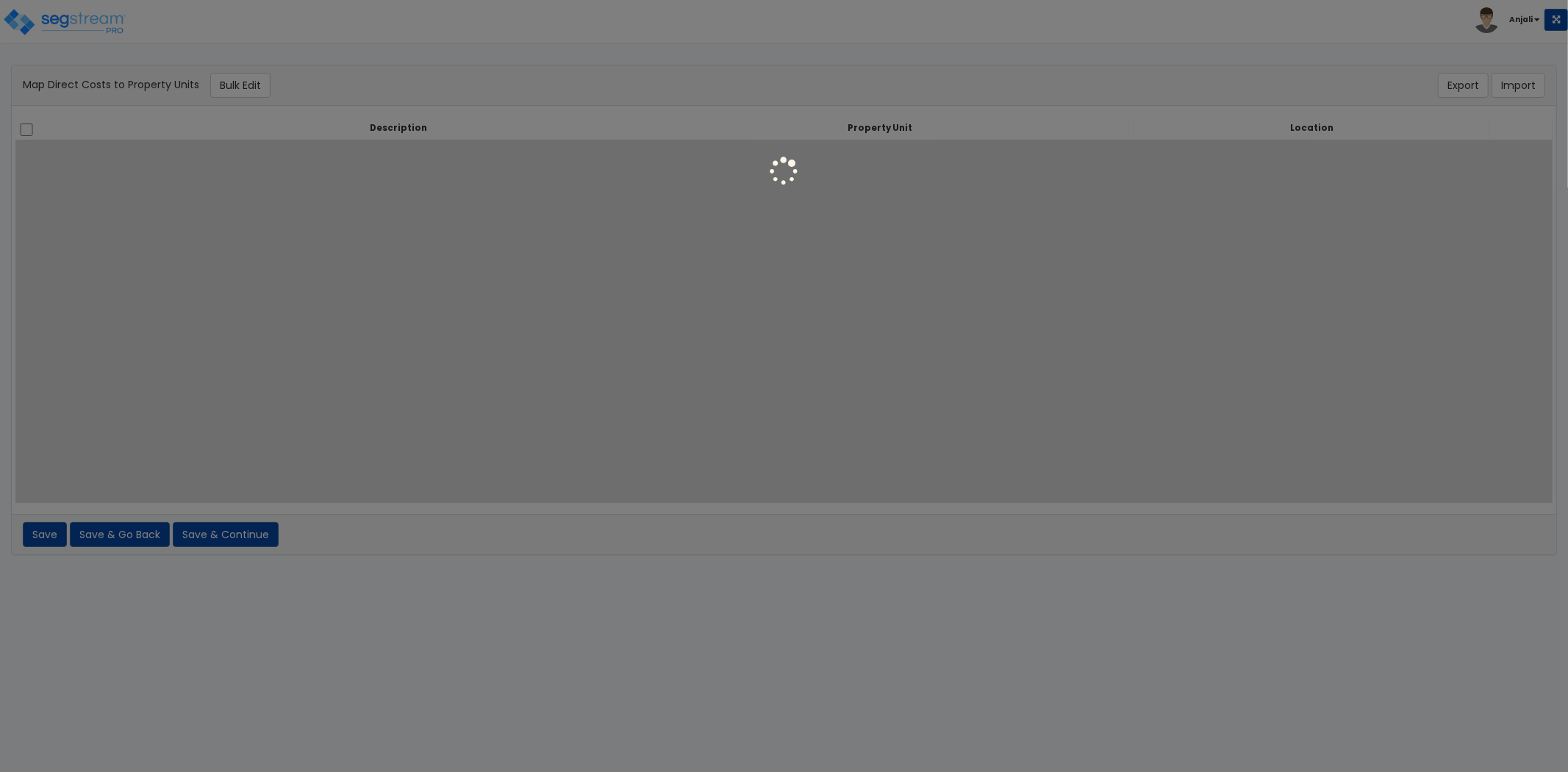
select select
select select "462"
select select "461"
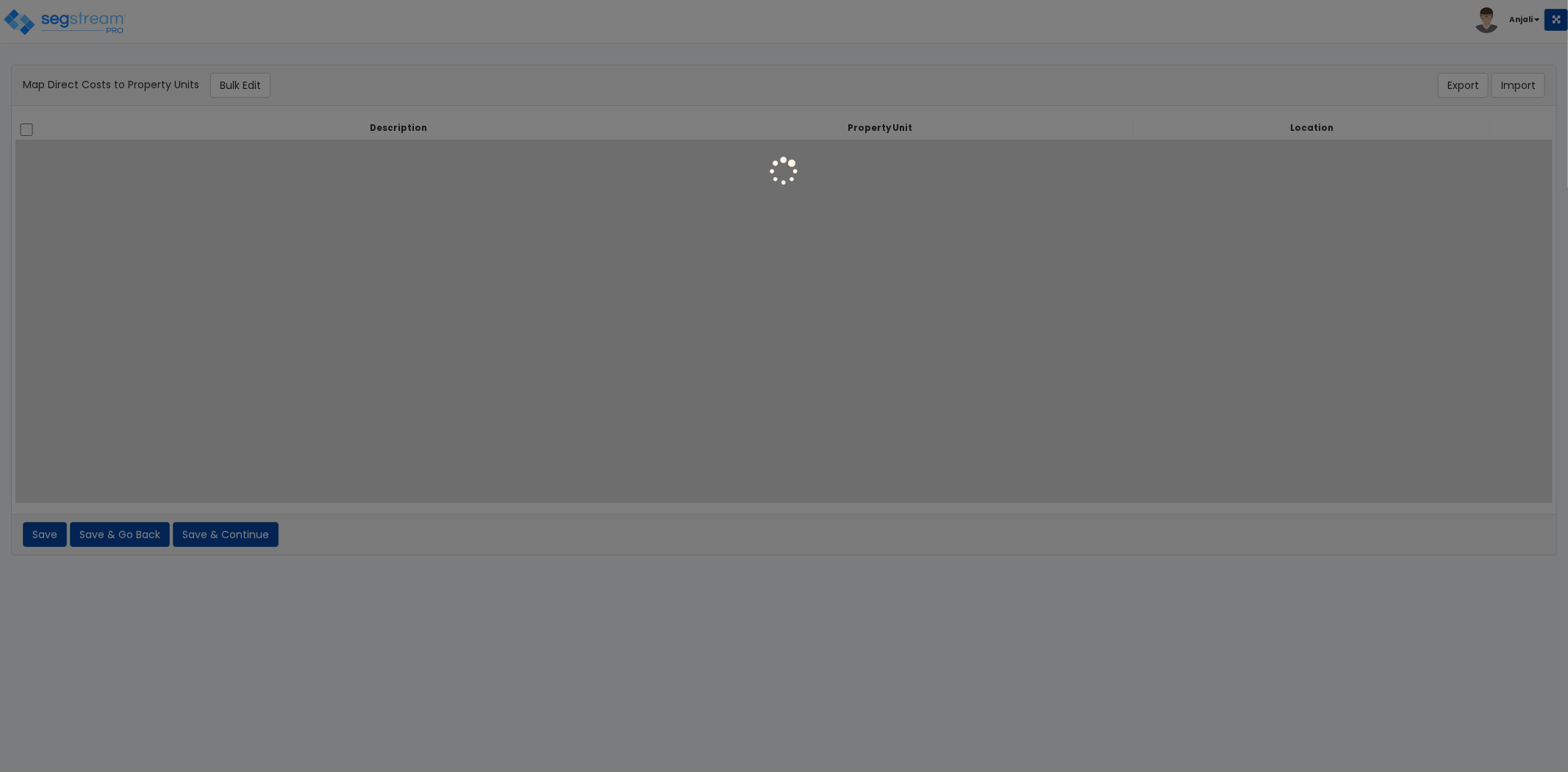
select select "461"
select select "462"
select select "461"
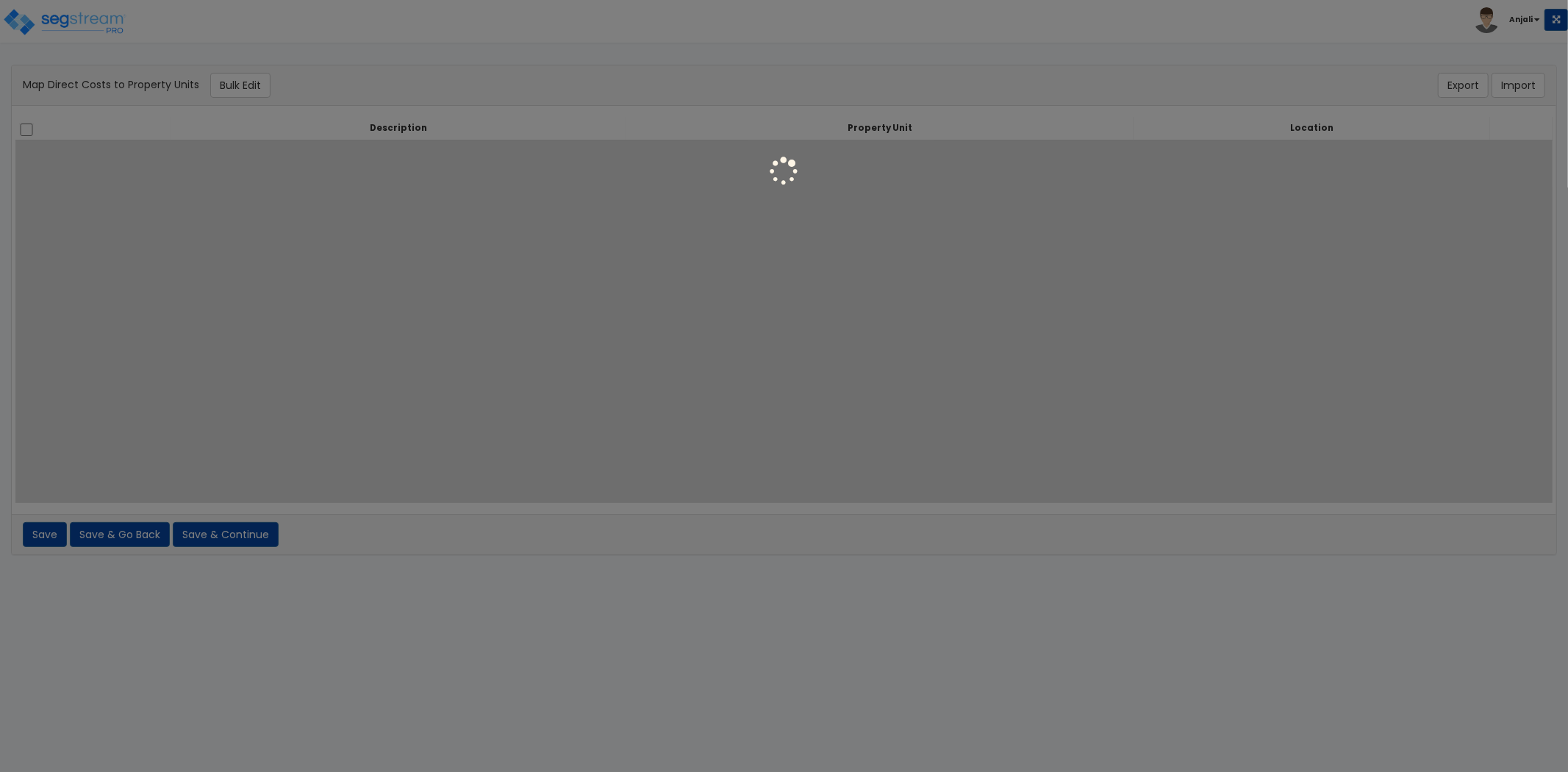
select select "461"
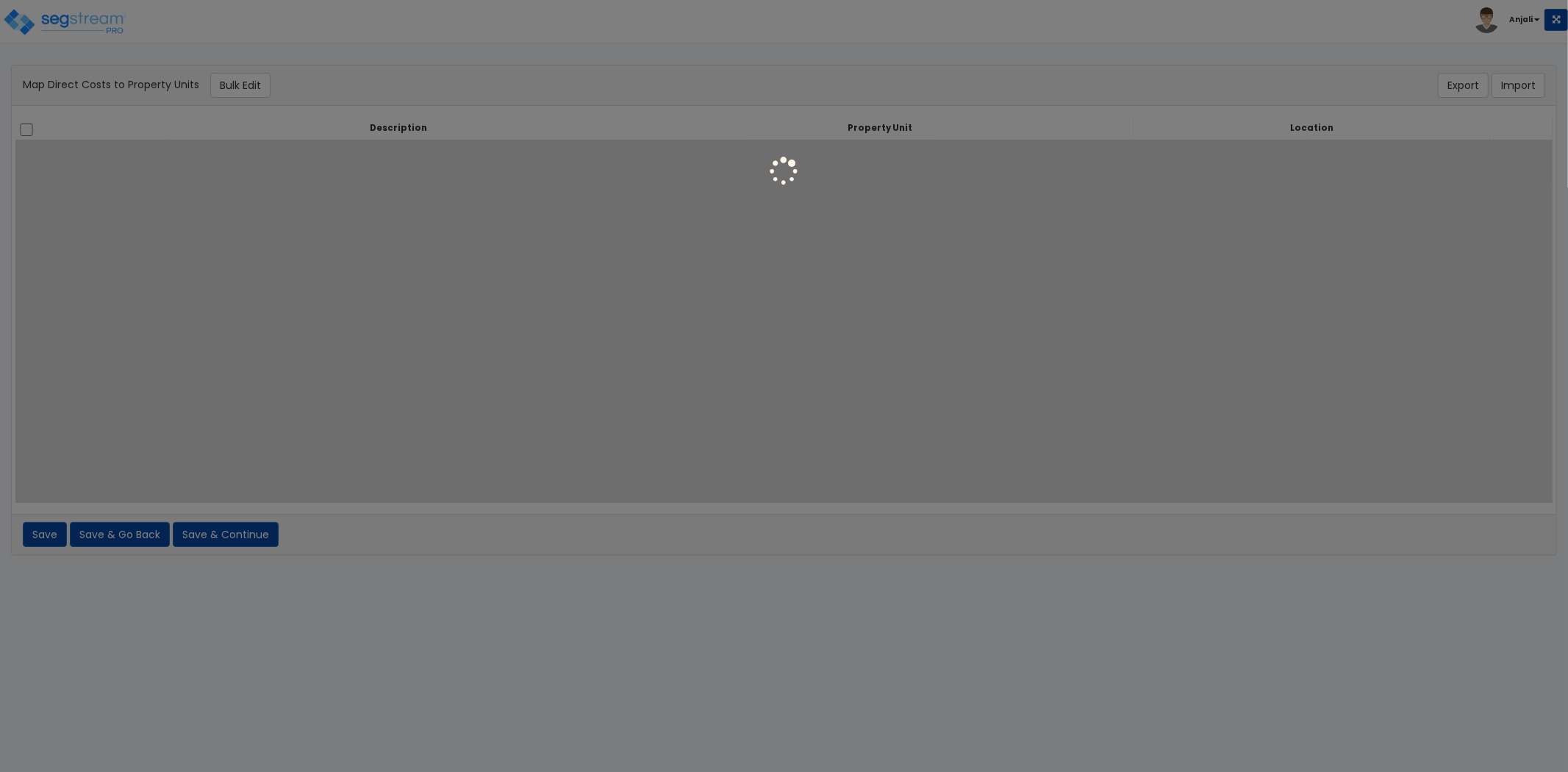
select select "461"
select select "462"
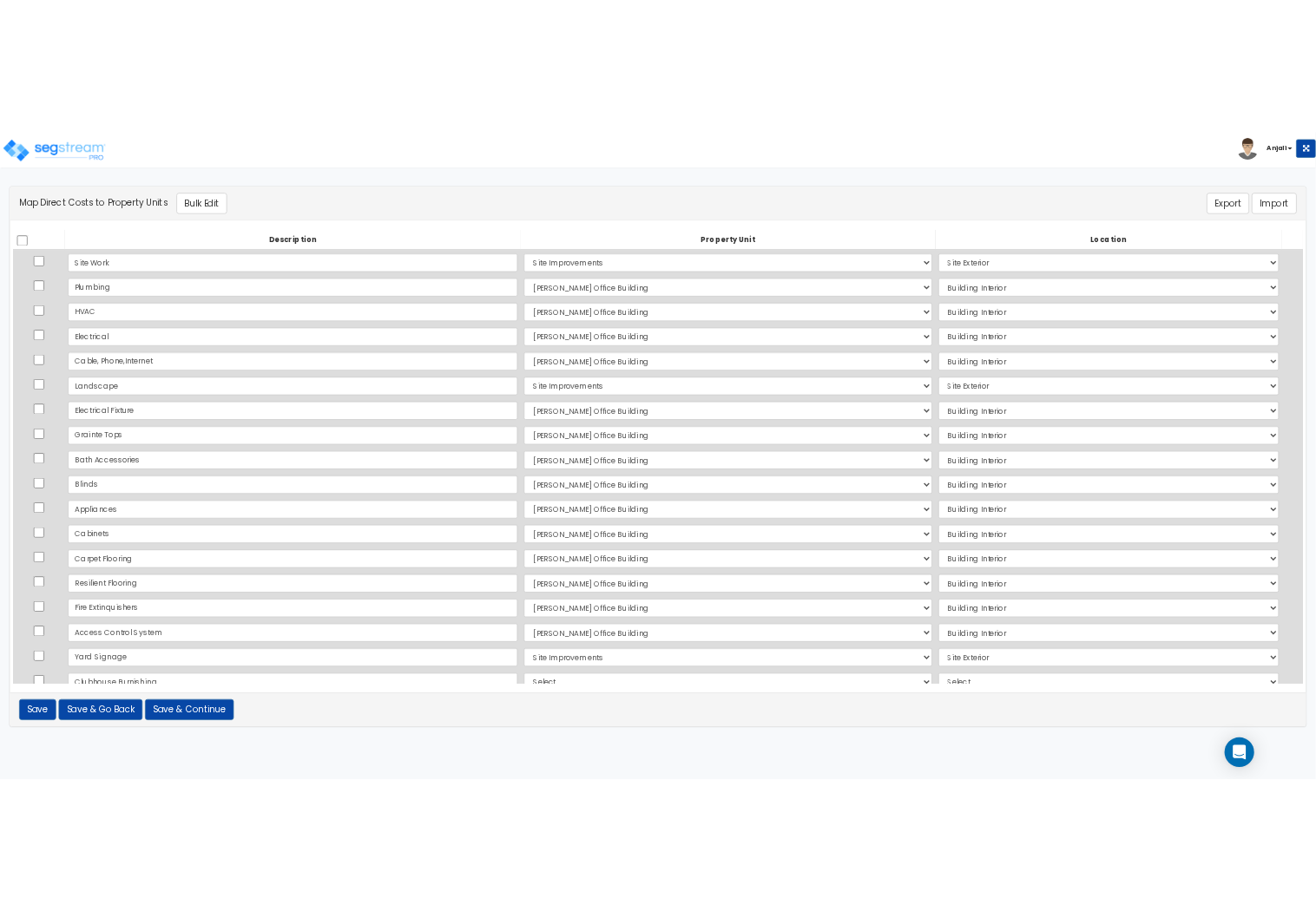
scroll to position [66, 0]
